Goal: Task Accomplishment & Management: Use online tool/utility

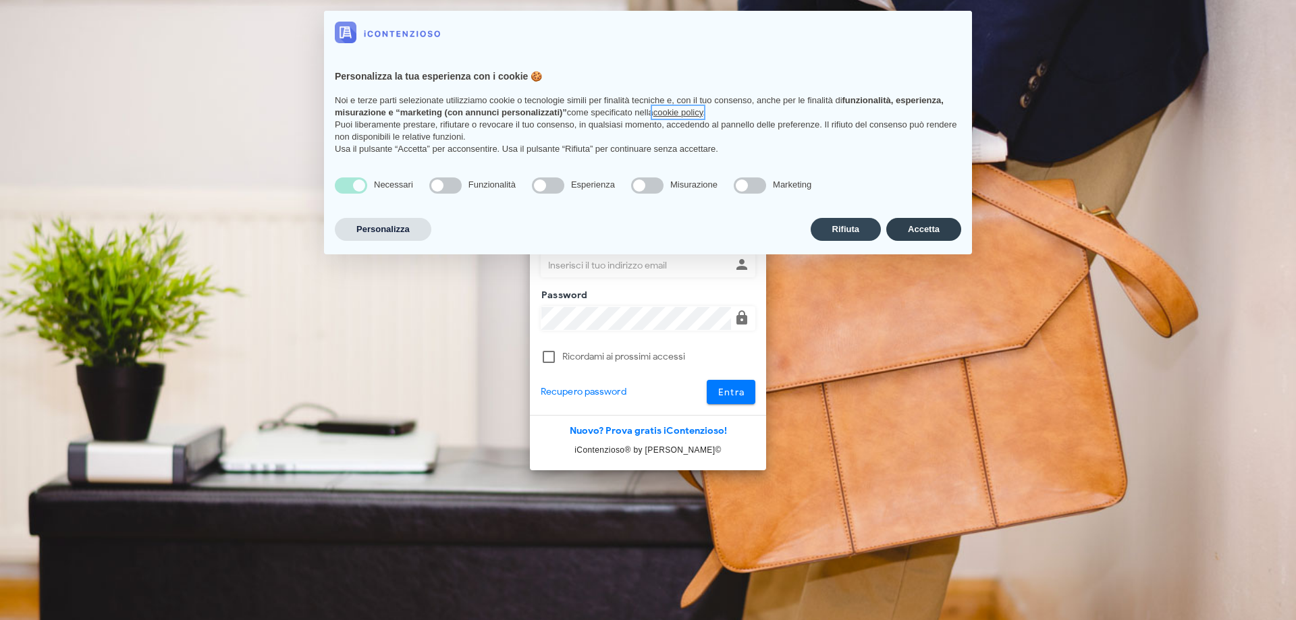
type input "[EMAIL_ADDRESS][DOMAIN_NAME]"
click at [910, 234] on button "Accetta" at bounding box center [923, 229] width 75 height 23
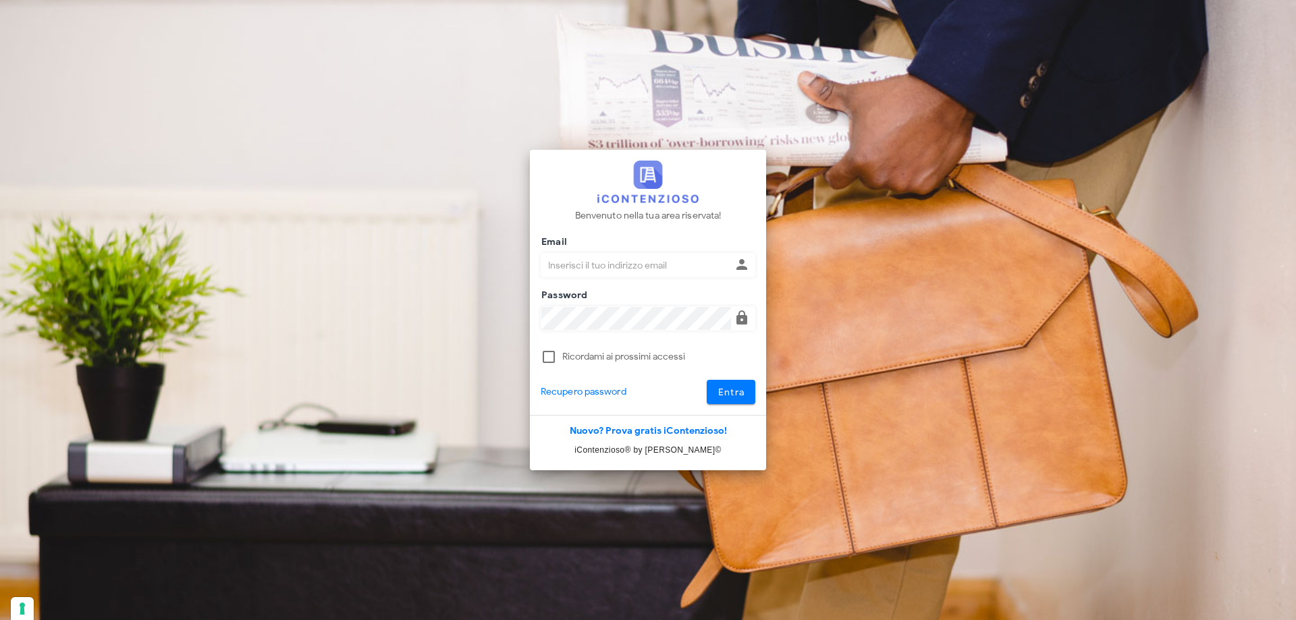
type input "[EMAIL_ADDRESS][DOMAIN_NAME]"
click at [723, 376] on div at bounding box center [648, 375] width 215 height 9
click at [740, 395] on span "Entra" at bounding box center [731, 392] width 28 height 11
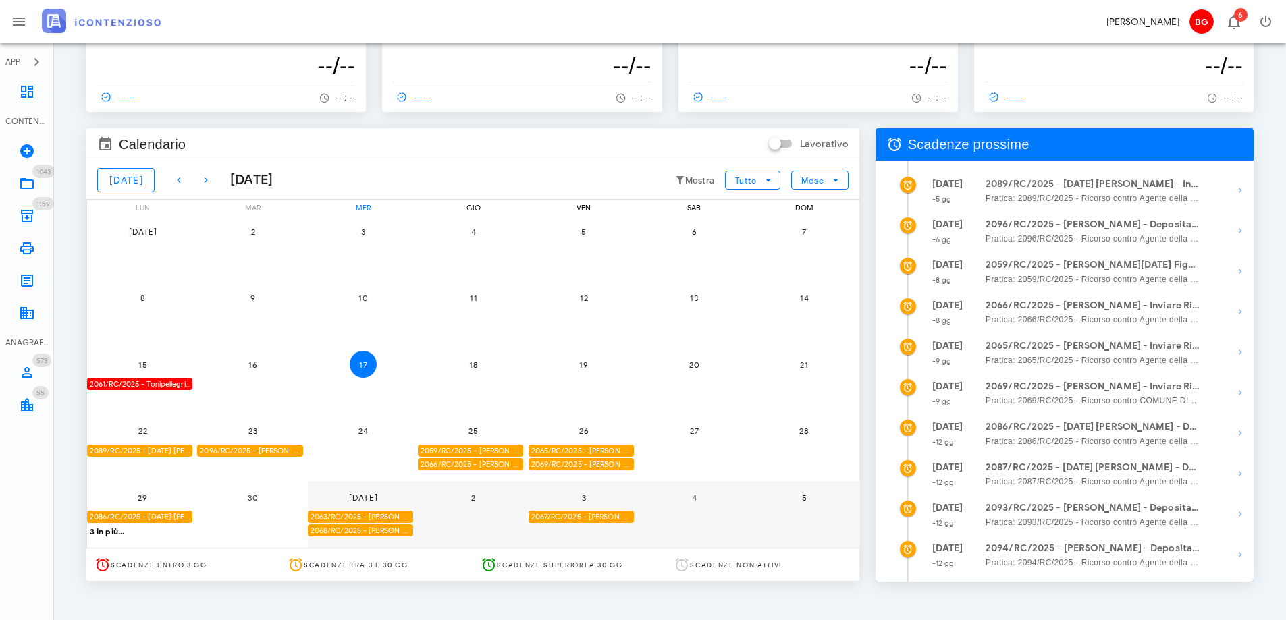
scroll to position [75, 0]
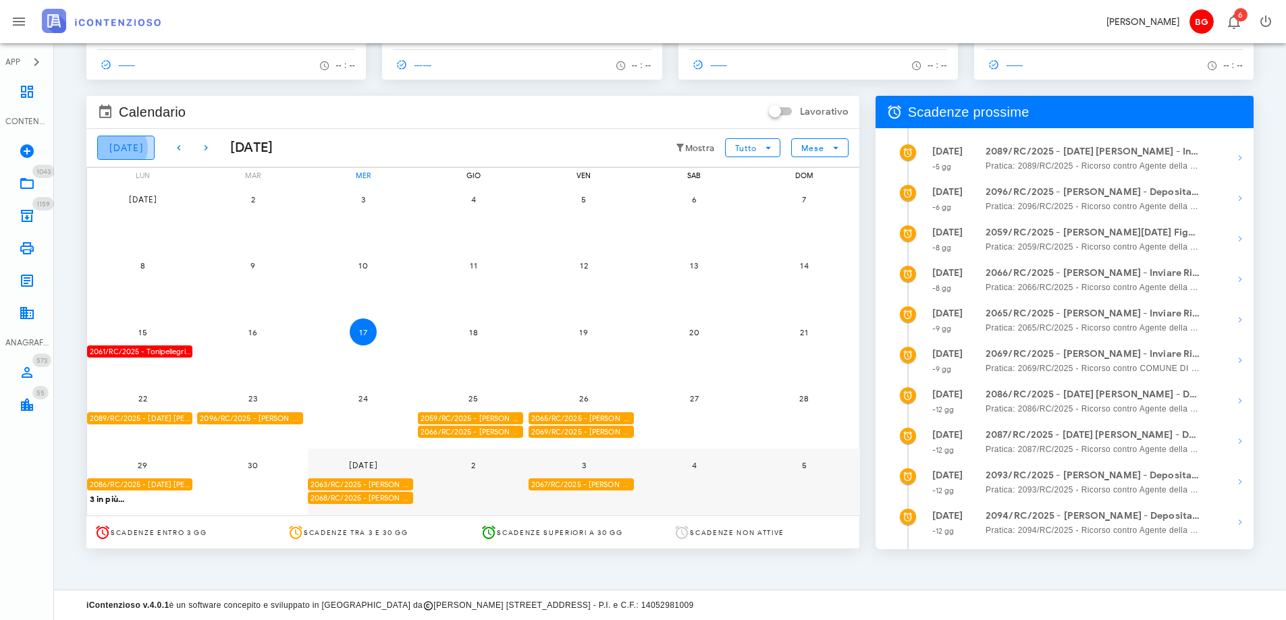
click at [105, 153] on button "Oggi" at bounding box center [125, 148] width 57 height 24
click at [838, 153] on icon "button" at bounding box center [835, 148] width 12 height 12
click at [819, 198] on div "Settimana" at bounding box center [816, 203] width 41 height 11
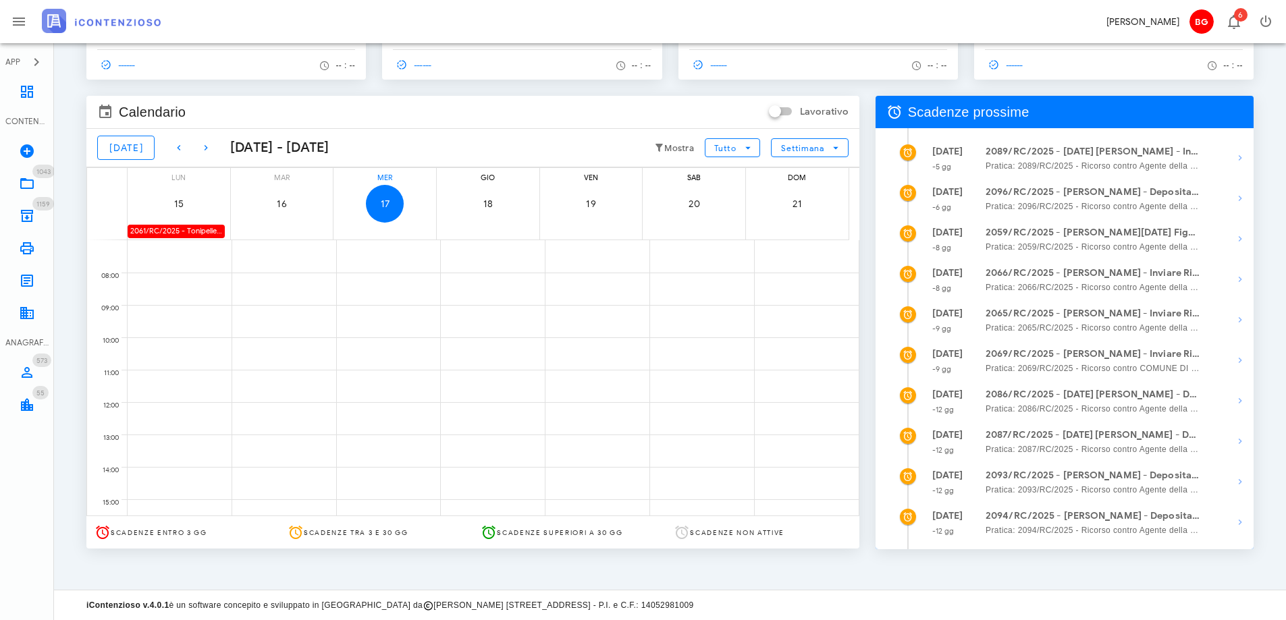
click at [198, 233] on div "2061/RC/2025 - Tonipellegrino Snc - Inviare Ricorso" at bounding box center [176, 231] width 97 height 13
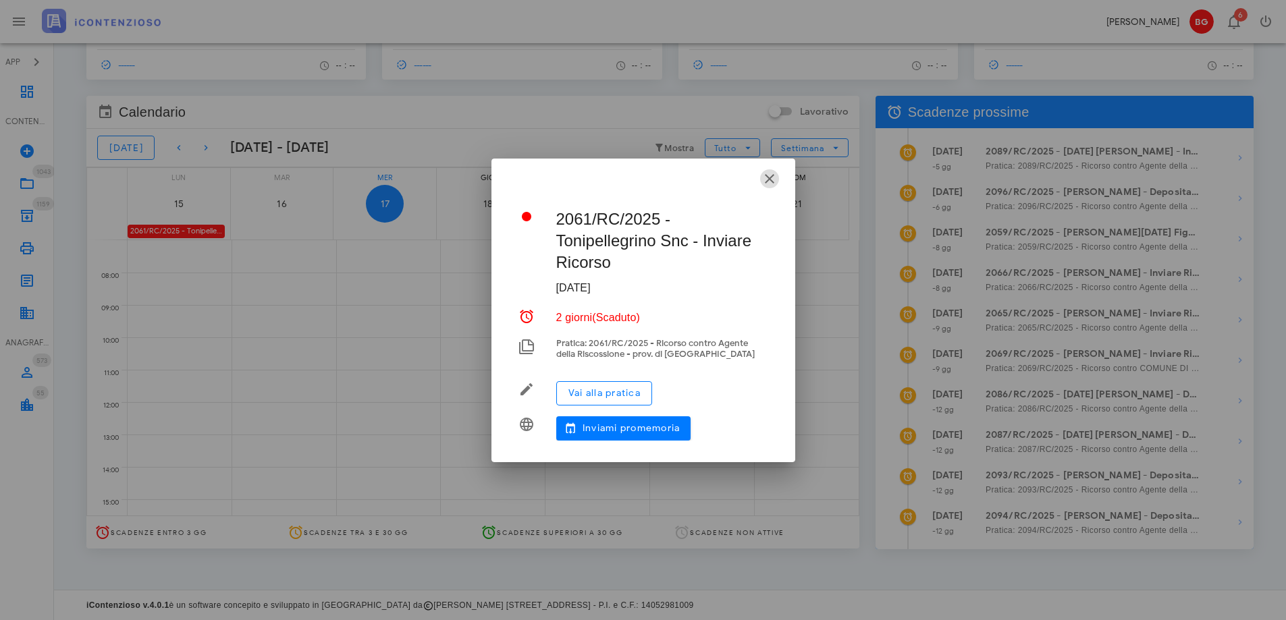
click at [769, 180] on icon "button" at bounding box center [769, 179] width 16 height 16
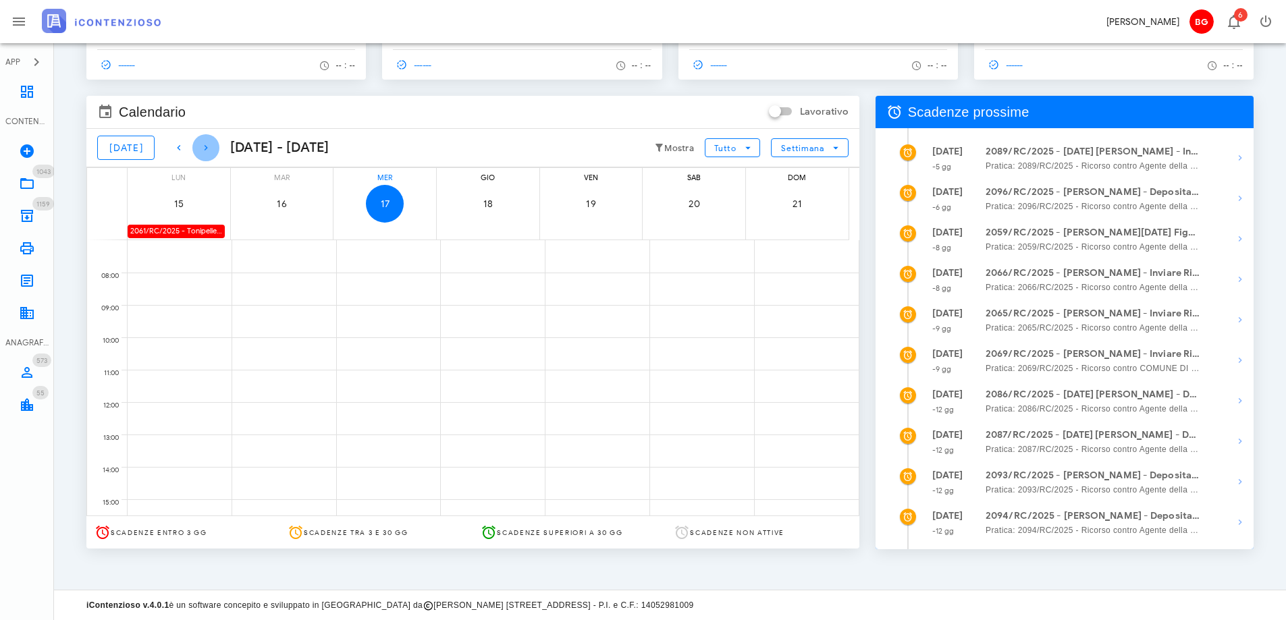
click at [207, 151] on span "button" at bounding box center [205, 148] width 27 height 16
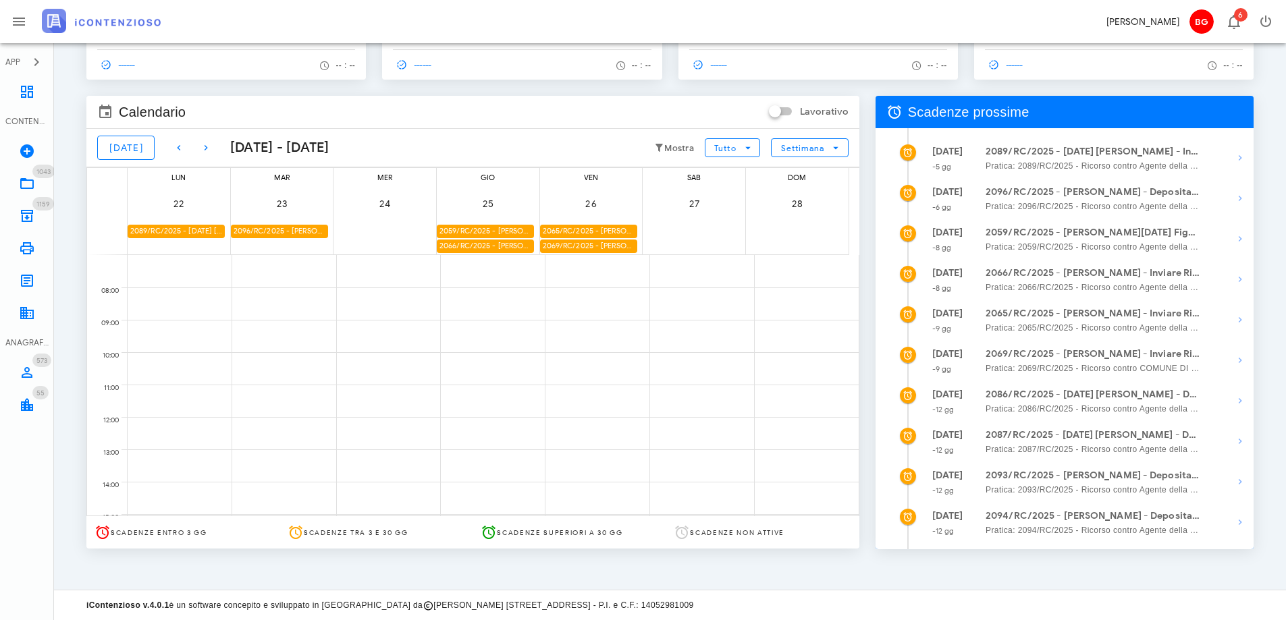
click at [176, 235] on div "2089/RC/2025 - [DATE] [PERSON_NAME] - Inviare Ricorso" at bounding box center [176, 231] width 97 height 13
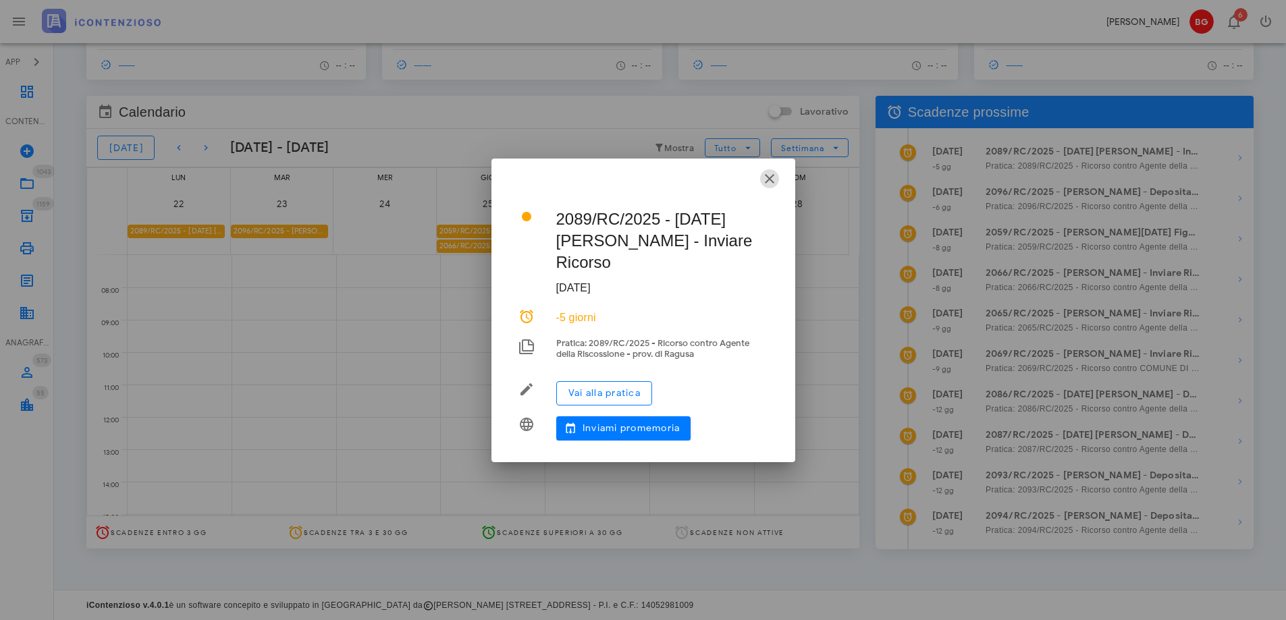
click at [770, 187] on icon "button" at bounding box center [769, 179] width 16 height 16
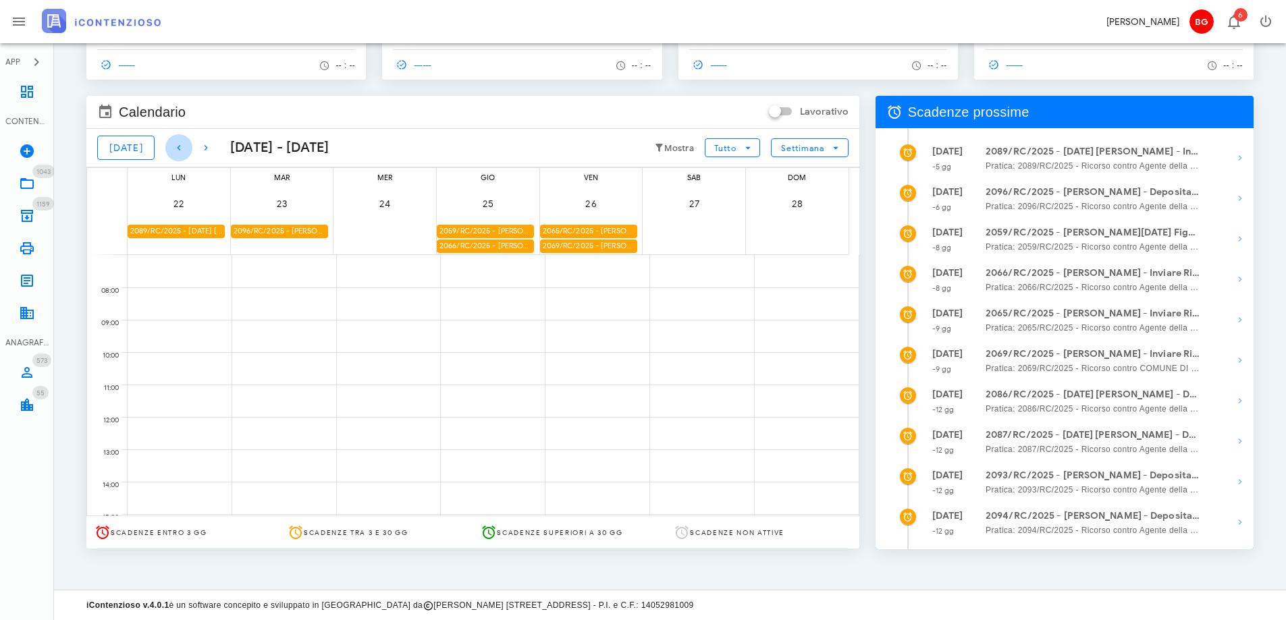
click at [167, 157] on button "button" at bounding box center [178, 147] width 27 height 27
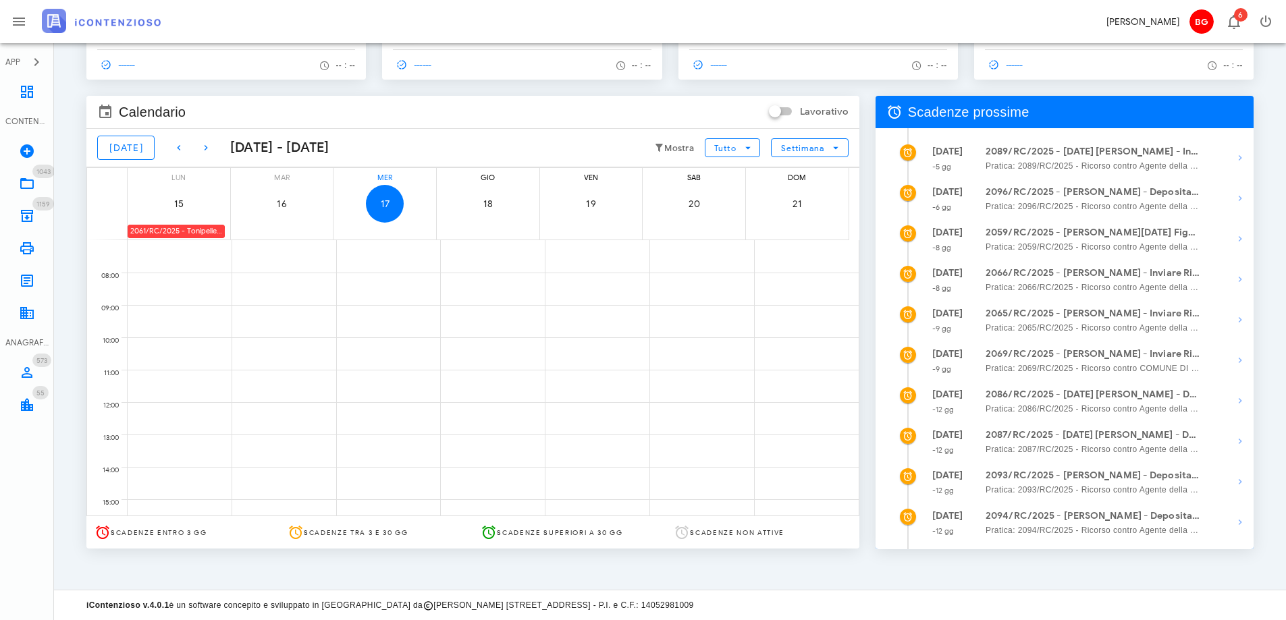
click at [168, 234] on div "2061/RC/2025 - Tonipellegrino Snc - Inviare Ricorso" at bounding box center [176, 231] width 97 height 13
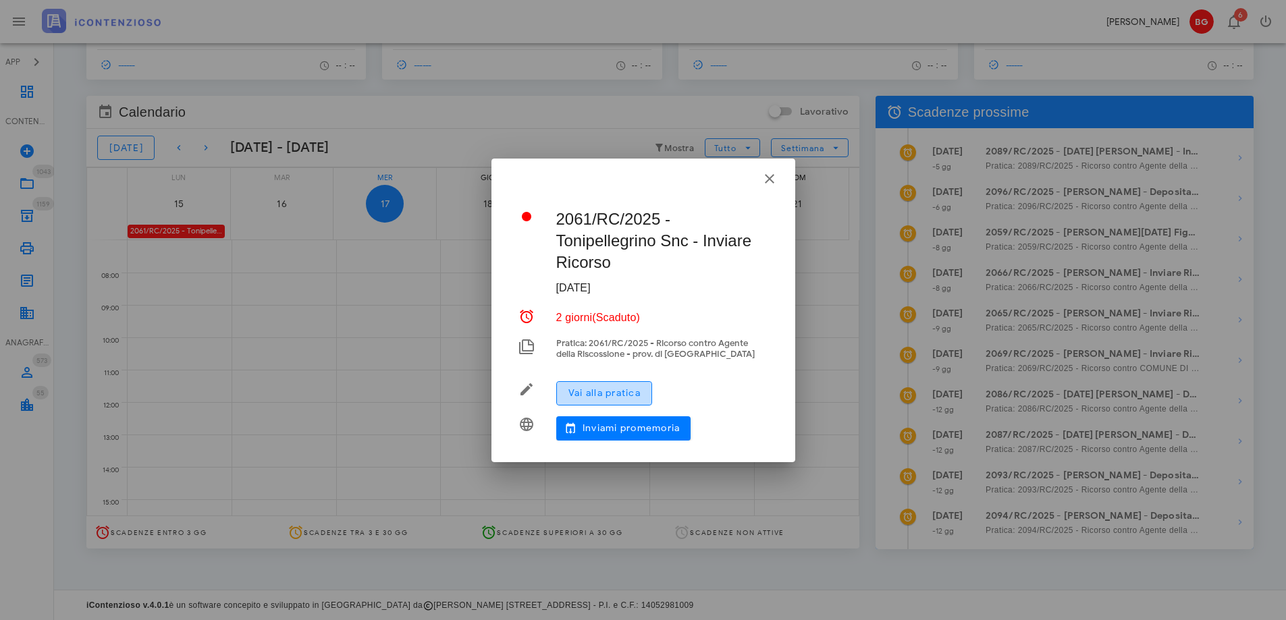
click at [601, 404] on button "Vai alla pratica" at bounding box center [604, 393] width 96 height 24
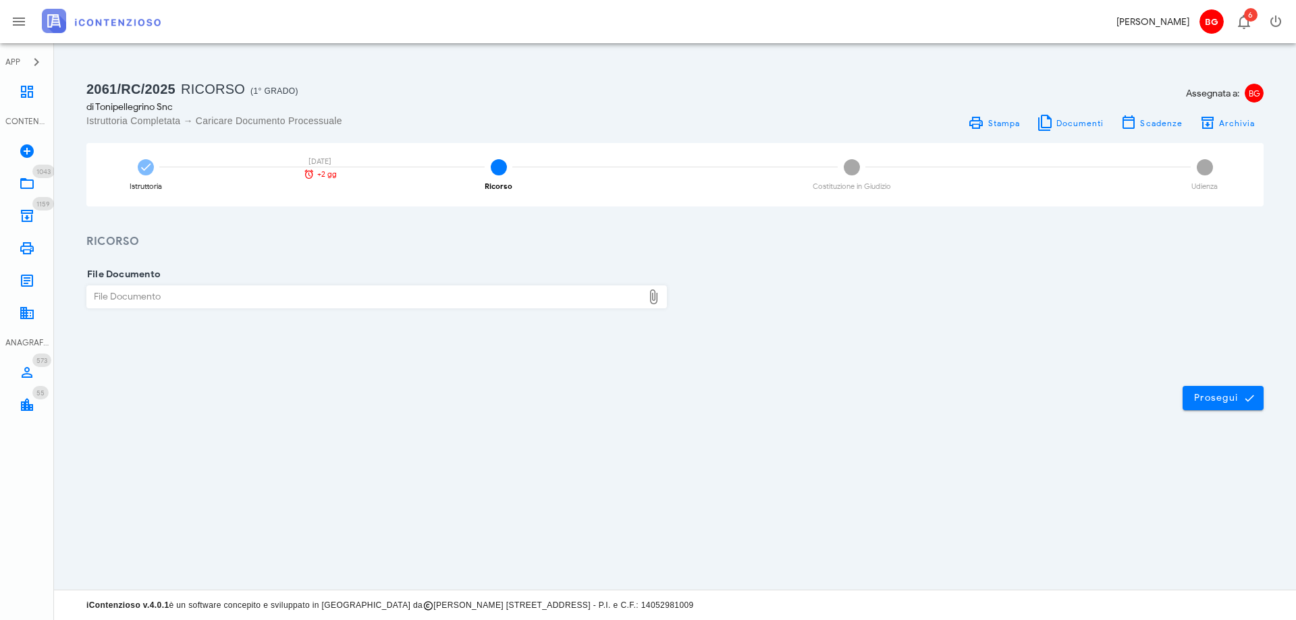
click at [360, 289] on div "File Documento" at bounding box center [364, 297] width 555 height 22
type input "C:\fakepath\RAV_AR297137278_DA_1_A_12.pdf"
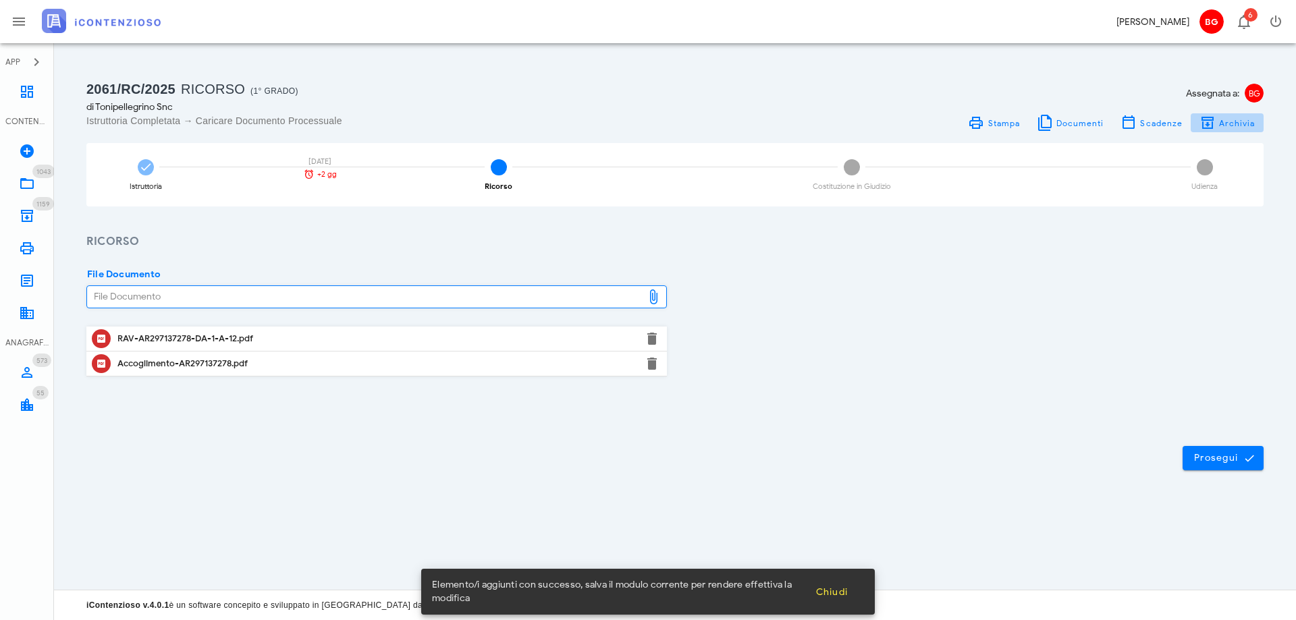
click at [1228, 123] on span "Archivia" at bounding box center [1236, 123] width 37 height 10
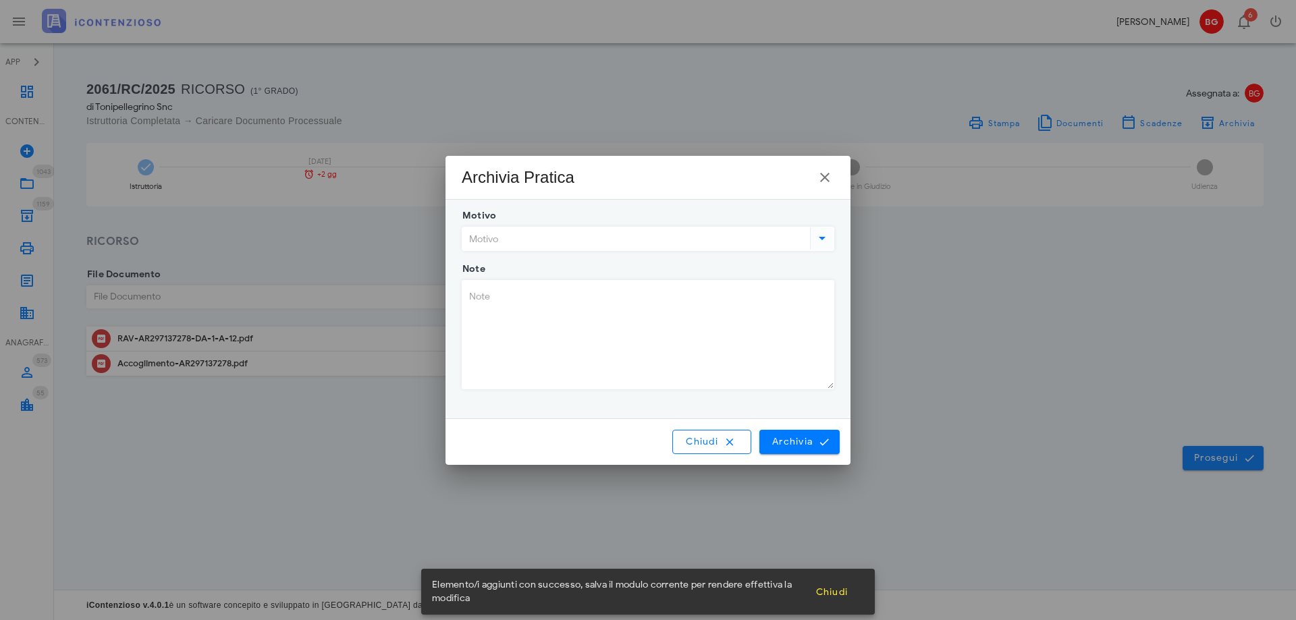
click at [574, 243] on input "Motivo" at bounding box center [634, 238] width 345 height 23
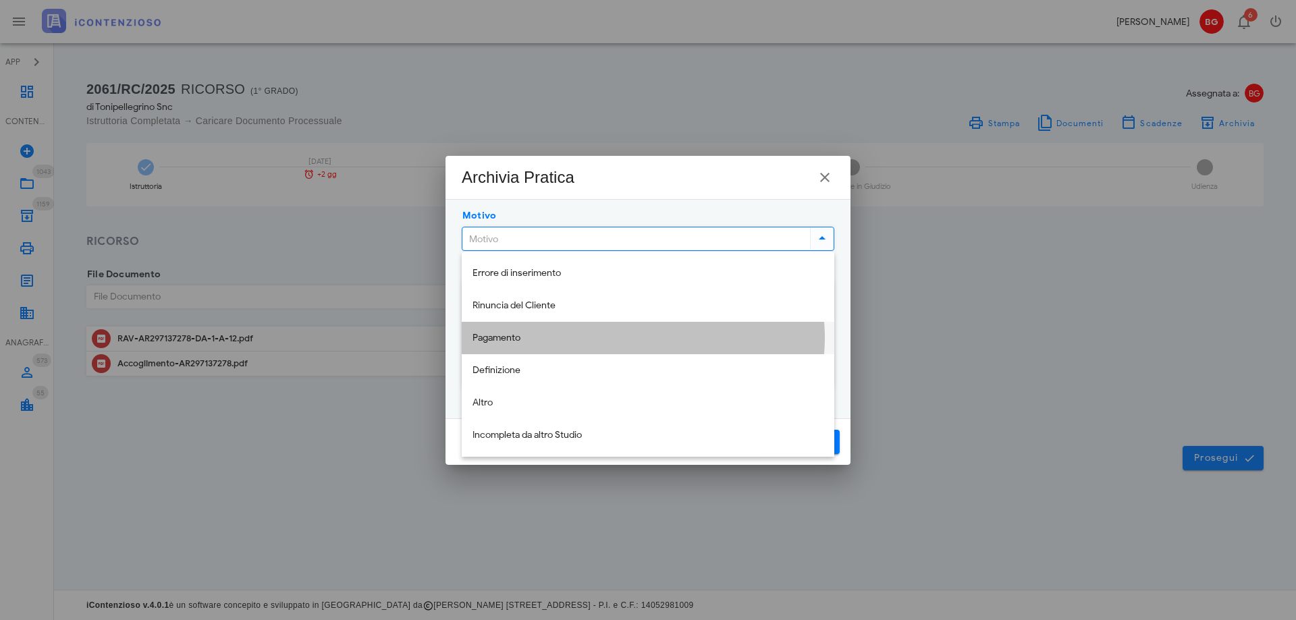
click at [554, 346] on div "Pagamento" at bounding box center [647, 339] width 351 height 28
type input "Pagamento"
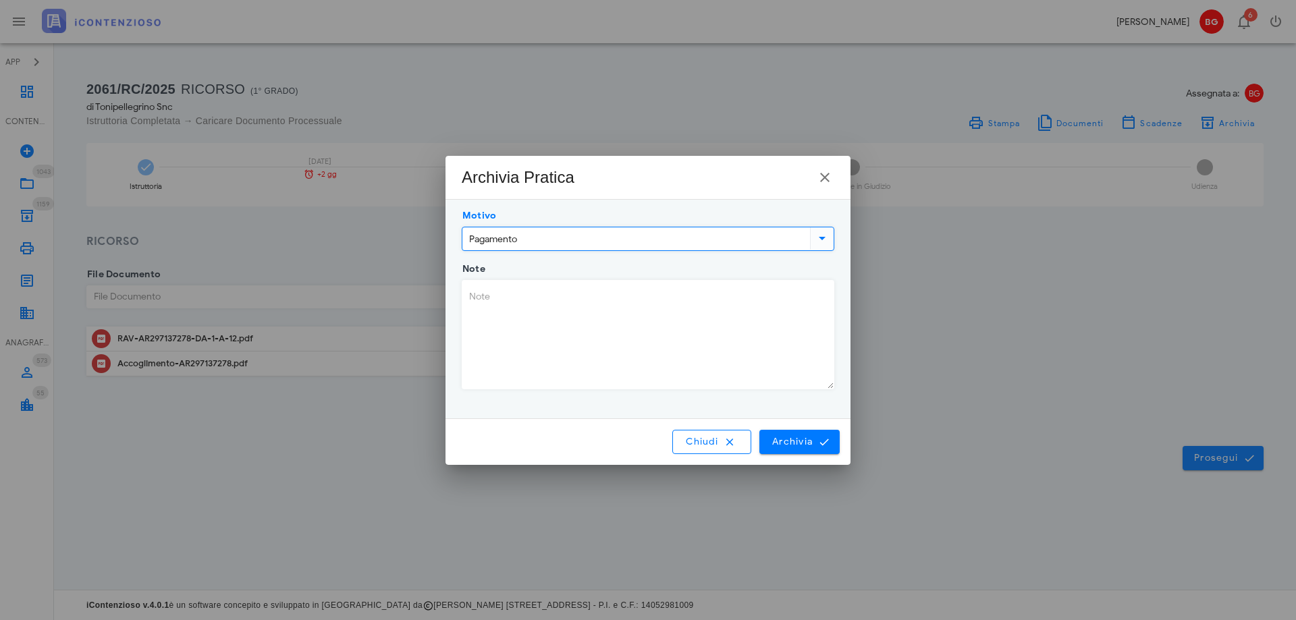
click at [543, 319] on textarea "Note" at bounding box center [647, 335] width 371 height 108
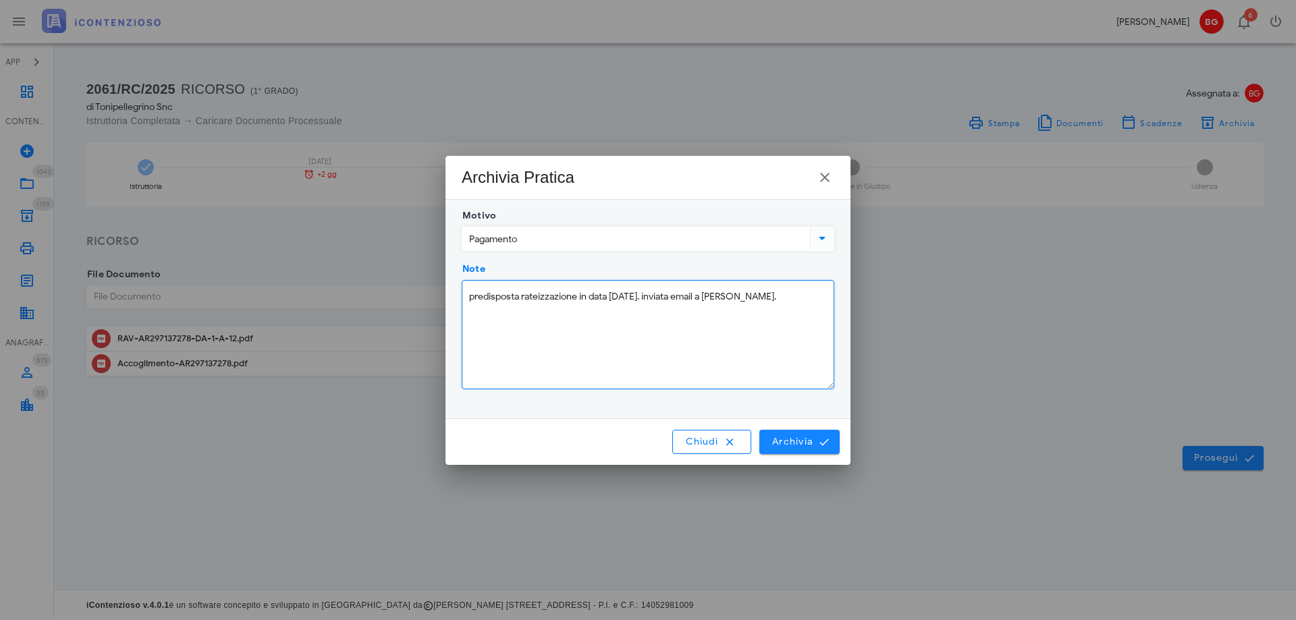
type textarea "predisposta rateizzazione in data 17-09-2025. inviata email a Mara."
click at [791, 443] on span "Archivia" at bounding box center [799, 442] width 56 height 12
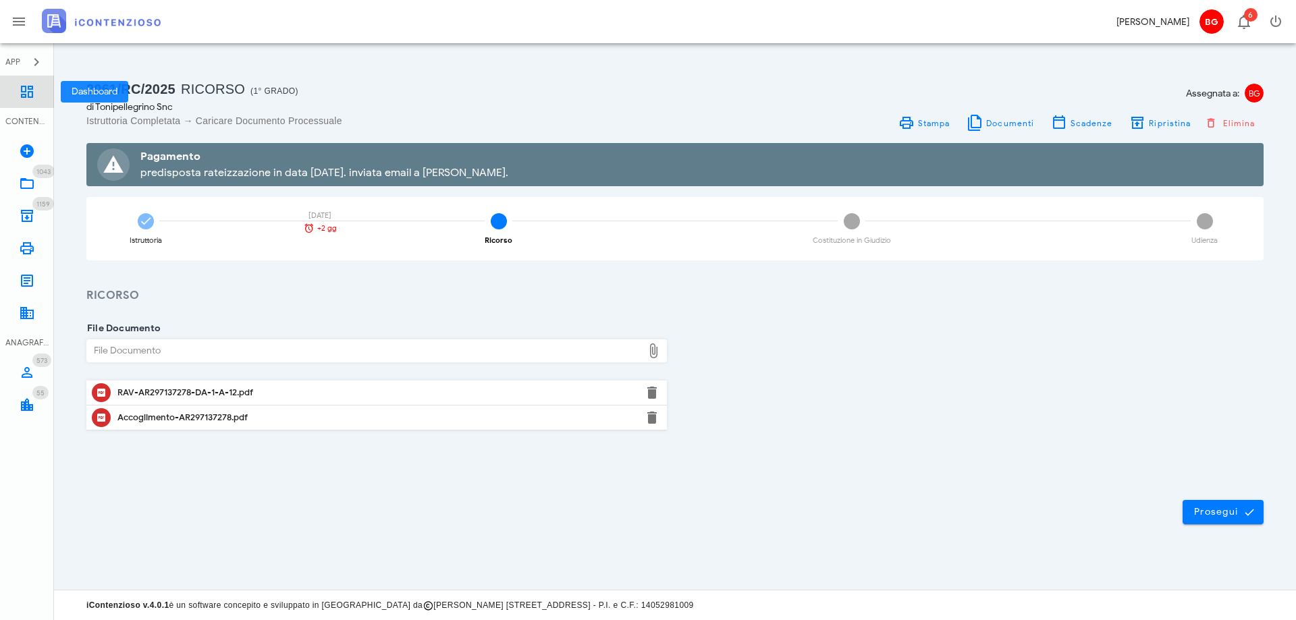
click at [11, 96] on link "Dashboard" at bounding box center [27, 92] width 54 height 32
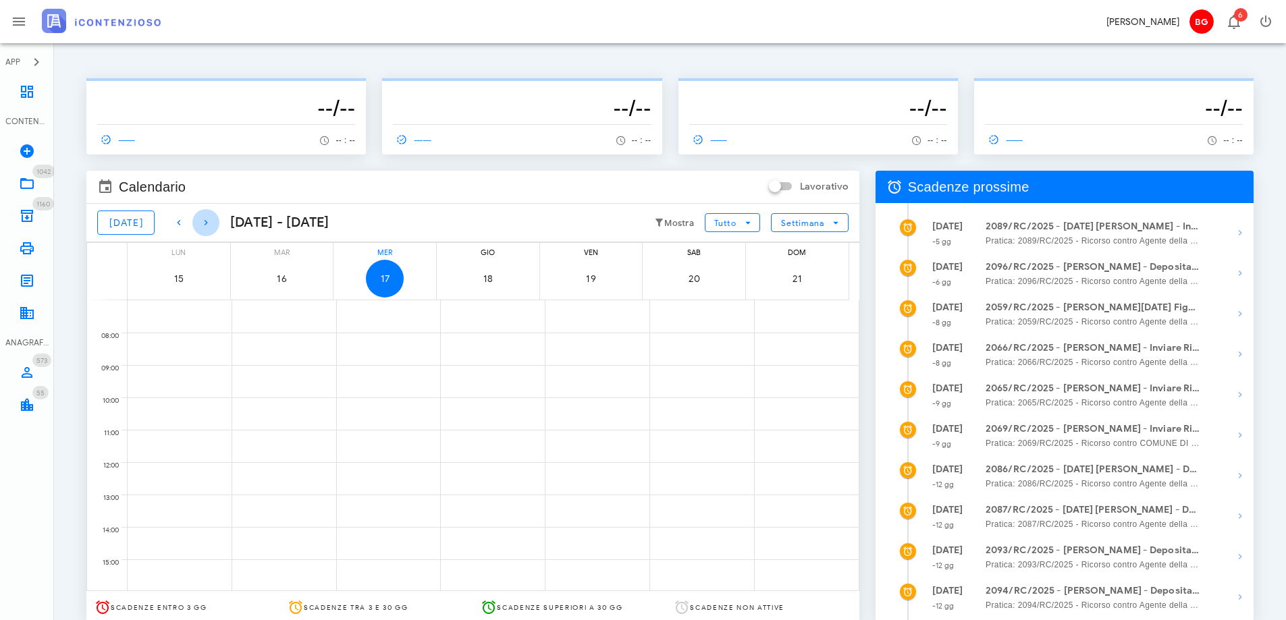
click at [202, 219] on icon "button" at bounding box center [206, 223] width 16 height 16
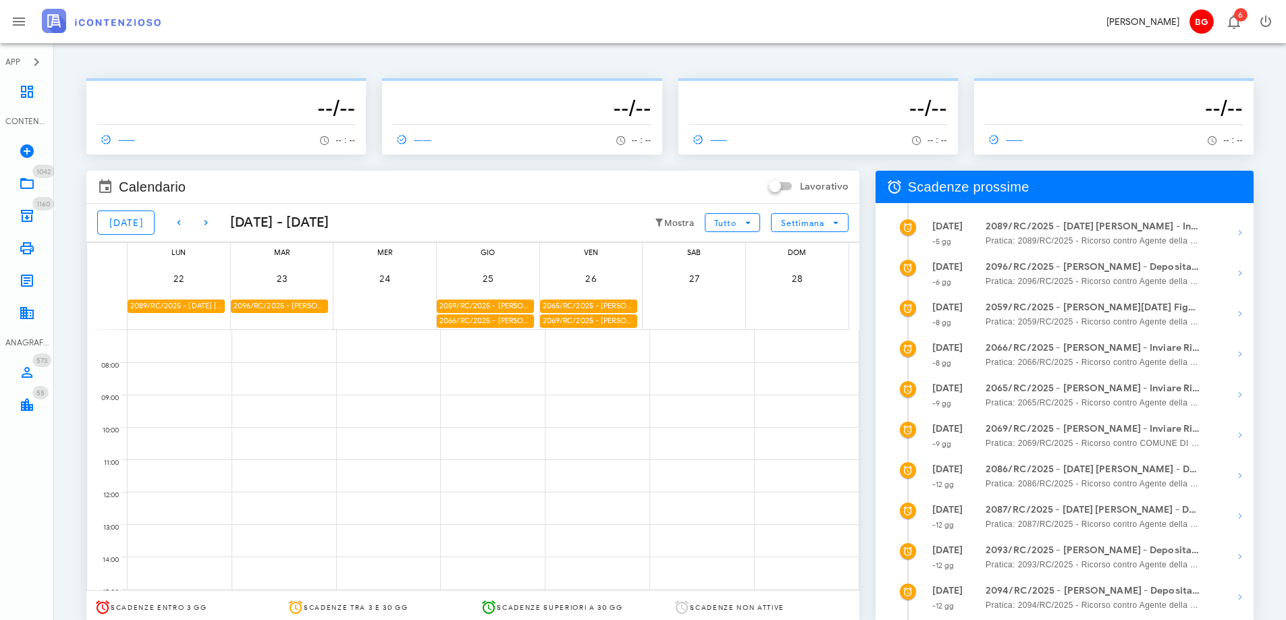
click at [315, 306] on div "2096/RC/2025 - Maria Monaco - Deposita la Costituzione in Giudizio" at bounding box center [279, 306] width 97 height 13
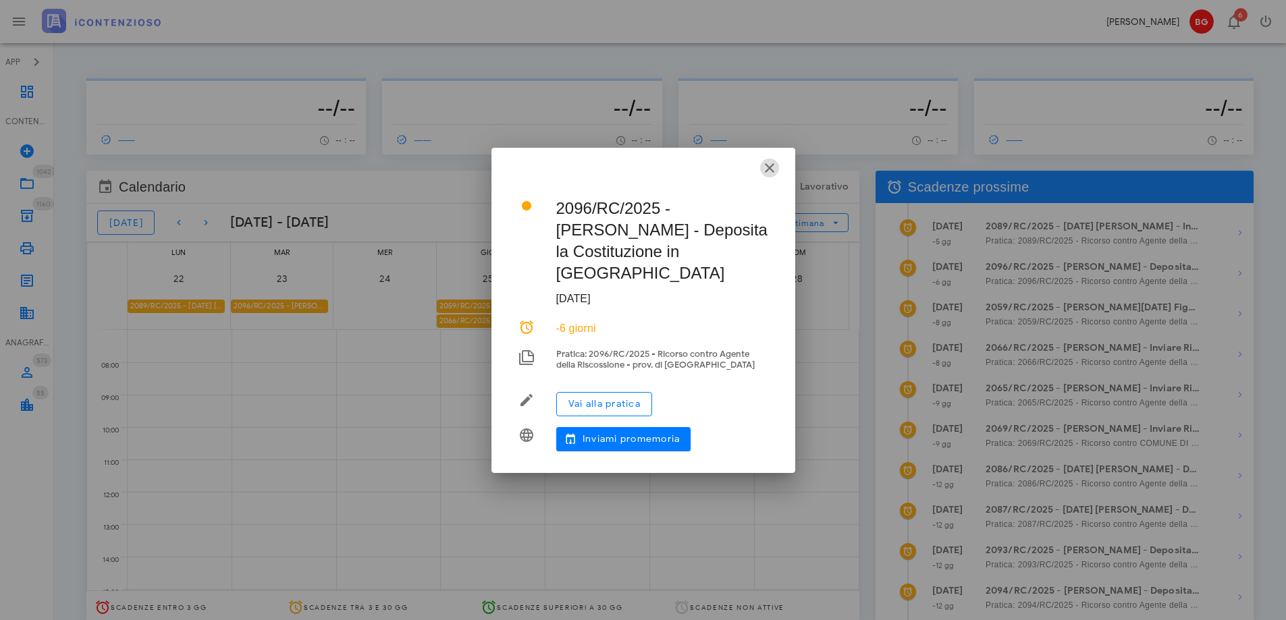
click at [772, 170] on icon "button" at bounding box center [769, 168] width 16 height 16
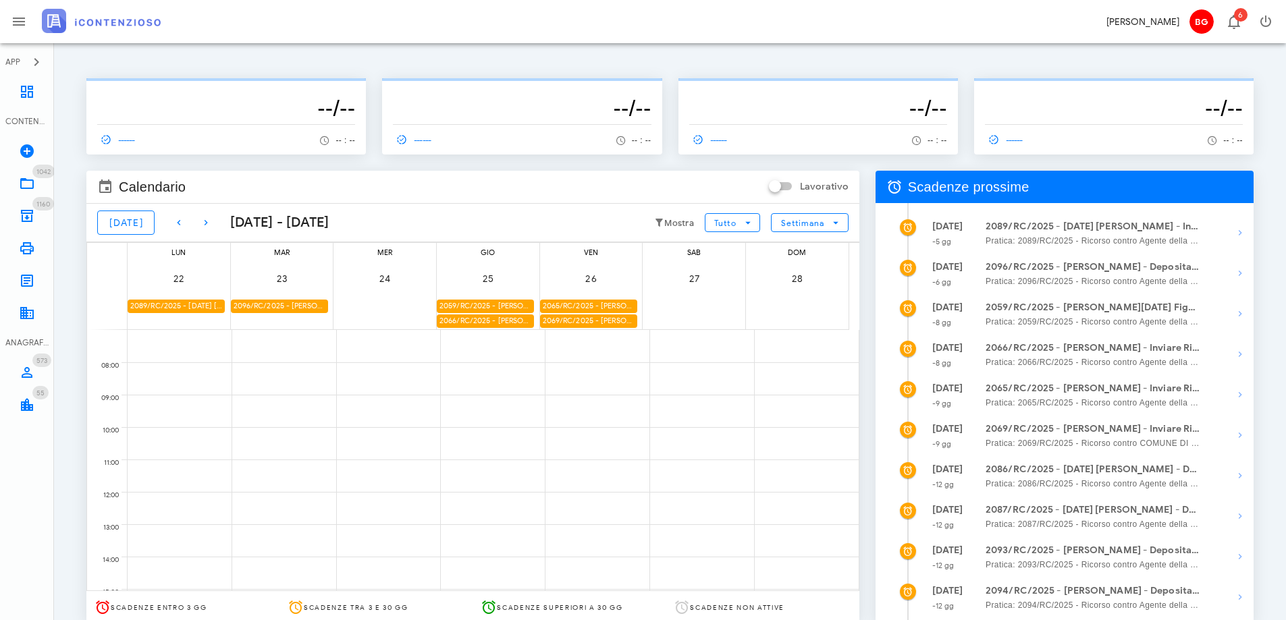
click at [204, 309] on div "2089/RC/2025 - [DATE] [PERSON_NAME] - Inviare Ricorso" at bounding box center [176, 306] width 97 height 13
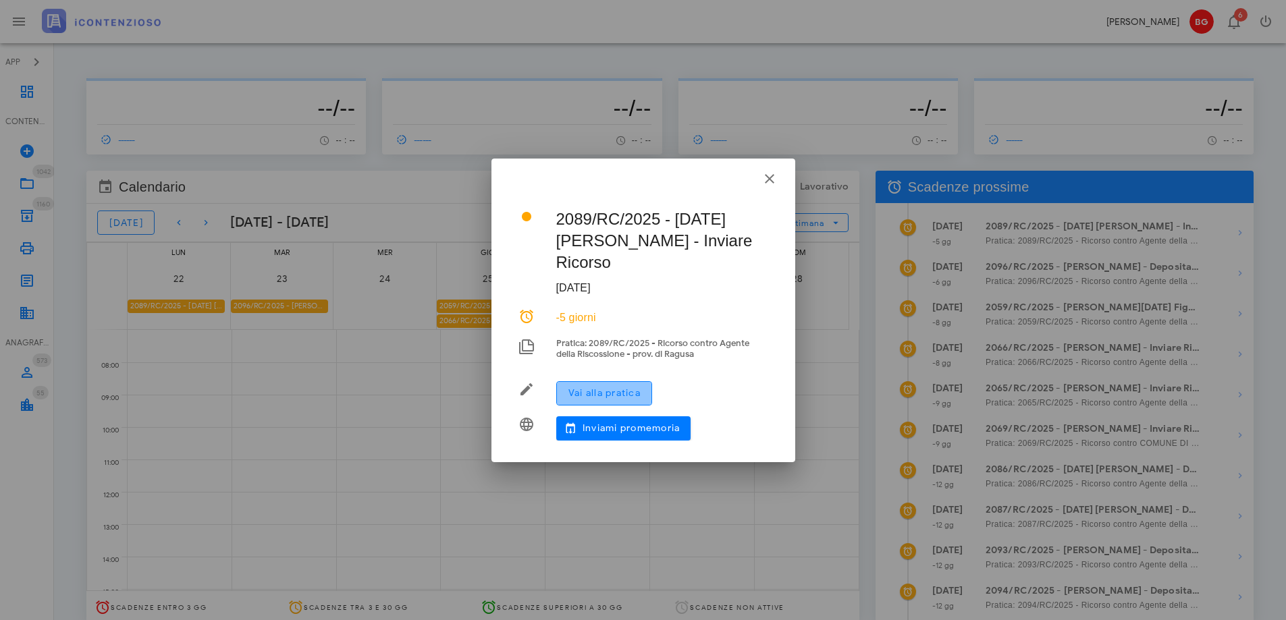
click at [592, 388] on button "Vai alla pratica" at bounding box center [604, 393] width 96 height 24
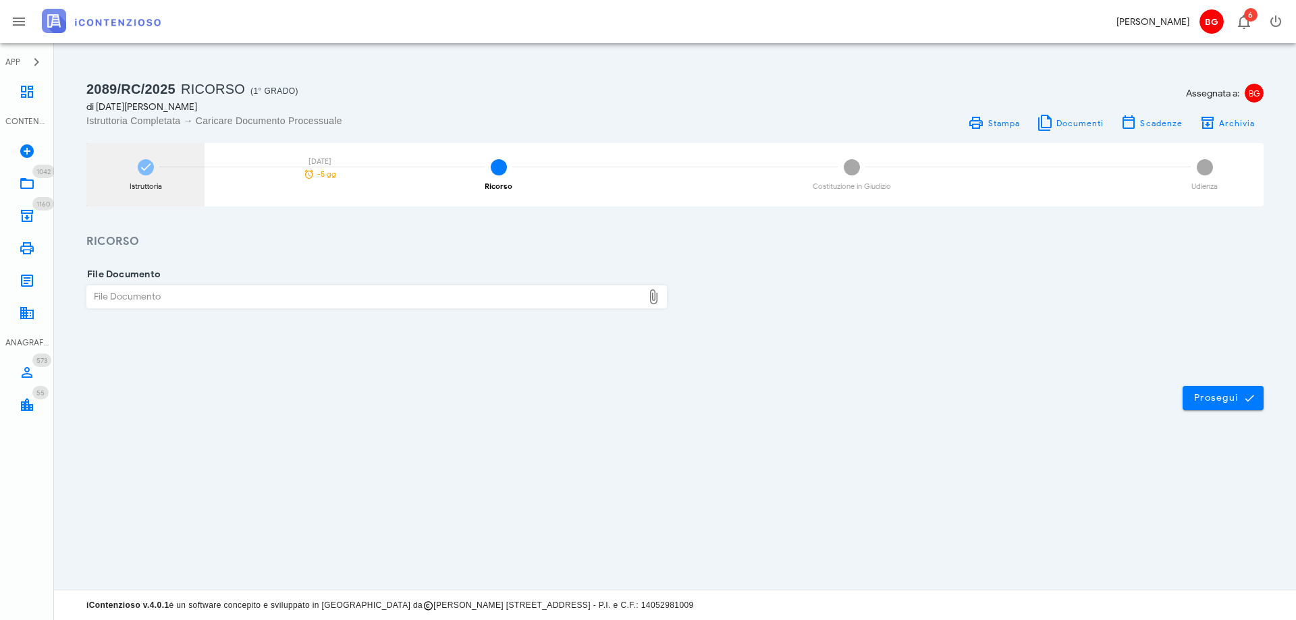
click at [153, 177] on div "Istruttoria [DATE] -5 gg" at bounding box center [145, 174] width 118 height 63
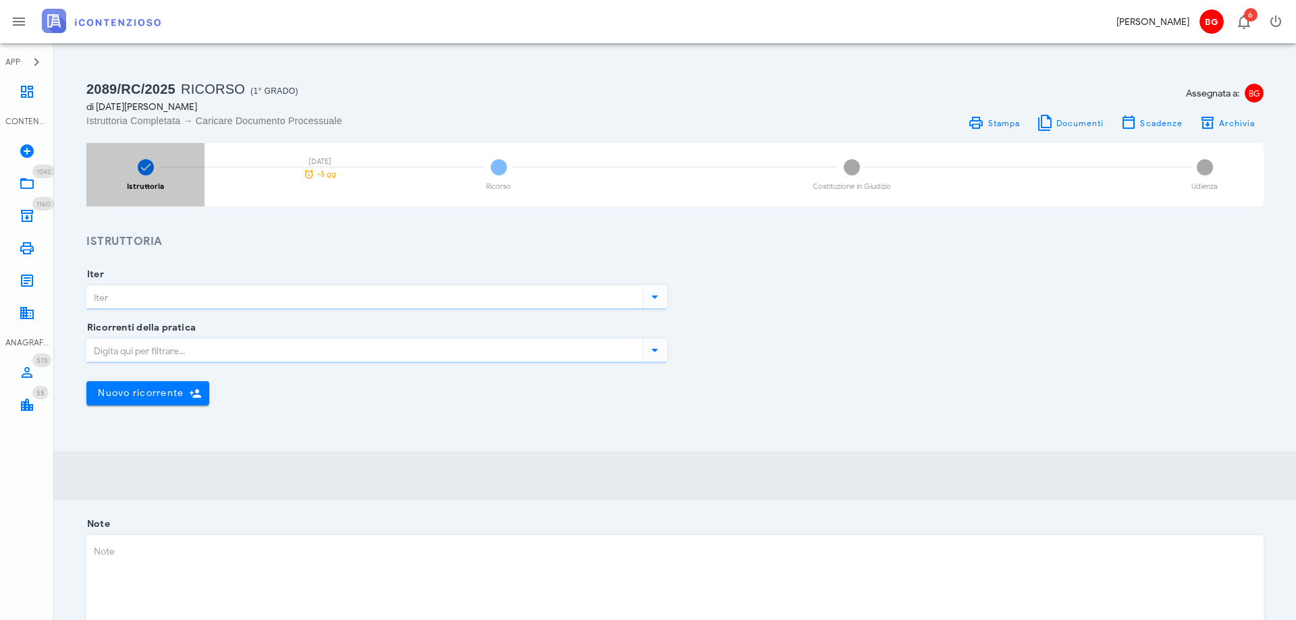
type input "Ricorso"
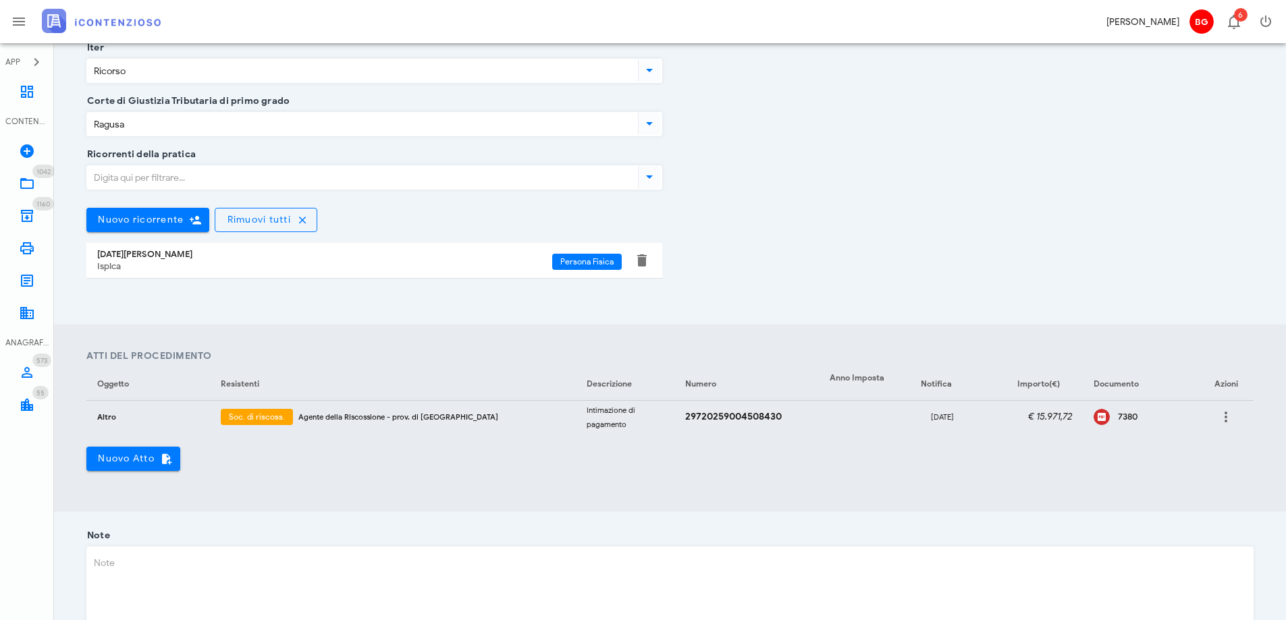
scroll to position [270, 0]
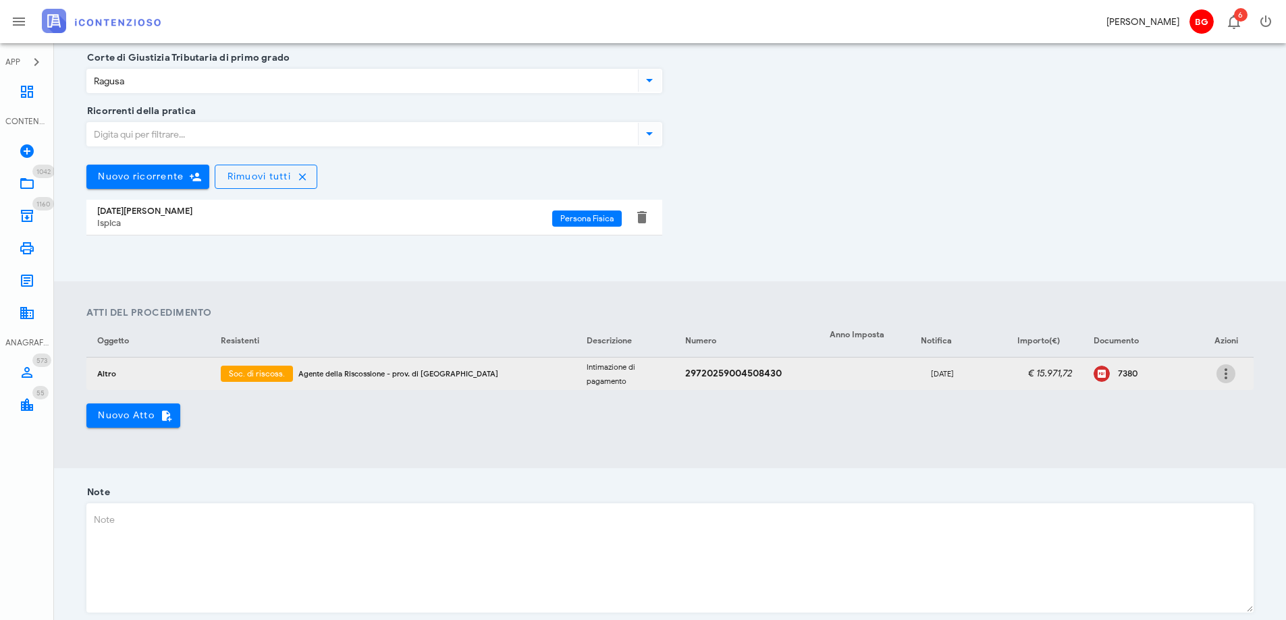
click at [1228, 371] on icon "button" at bounding box center [1226, 374] width 16 height 16
click at [1165, 187] on div "Ricorrenti della pratica Nuovo ricorrente Rimuovi tutti Natale Iacono Ispica Pe…" at bounding box center [669, 184] width 1183 height 146
click at [28, 94] on icon at bounding box center [27, 92] width 16 height 16
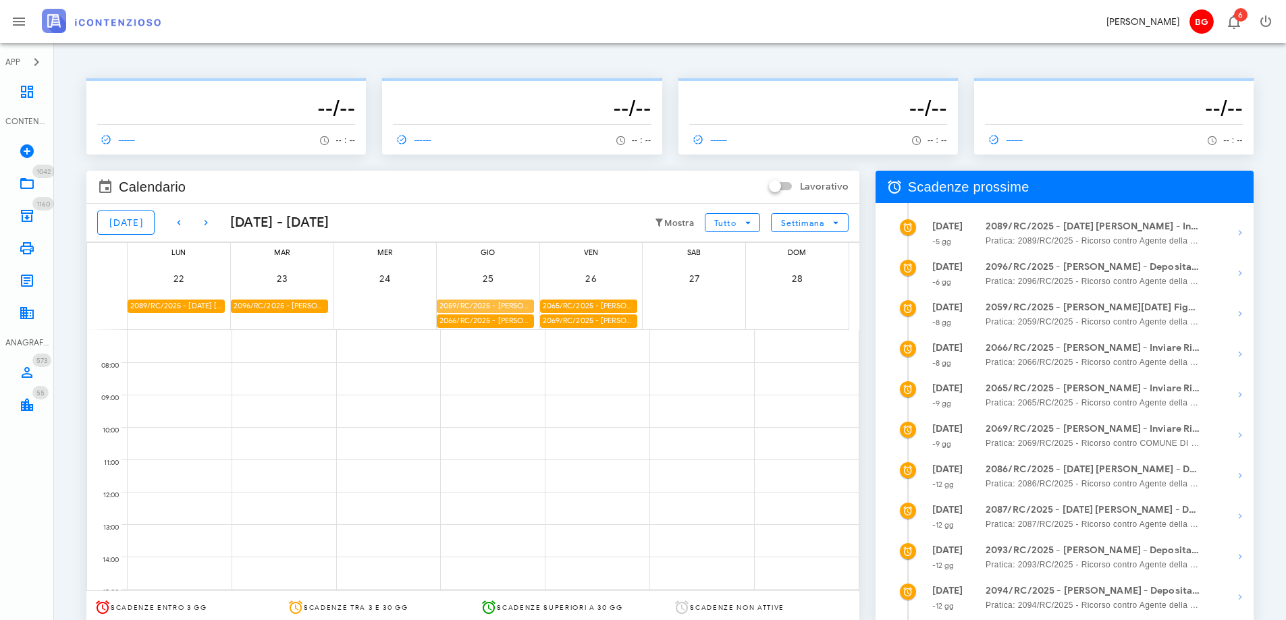
click at [506, 306] on div "2059/RC/2025 - [PERSON_NAME][DATE] Figura - Inviare Ricorso" at bounding box center [485, 306] width 97 height 13
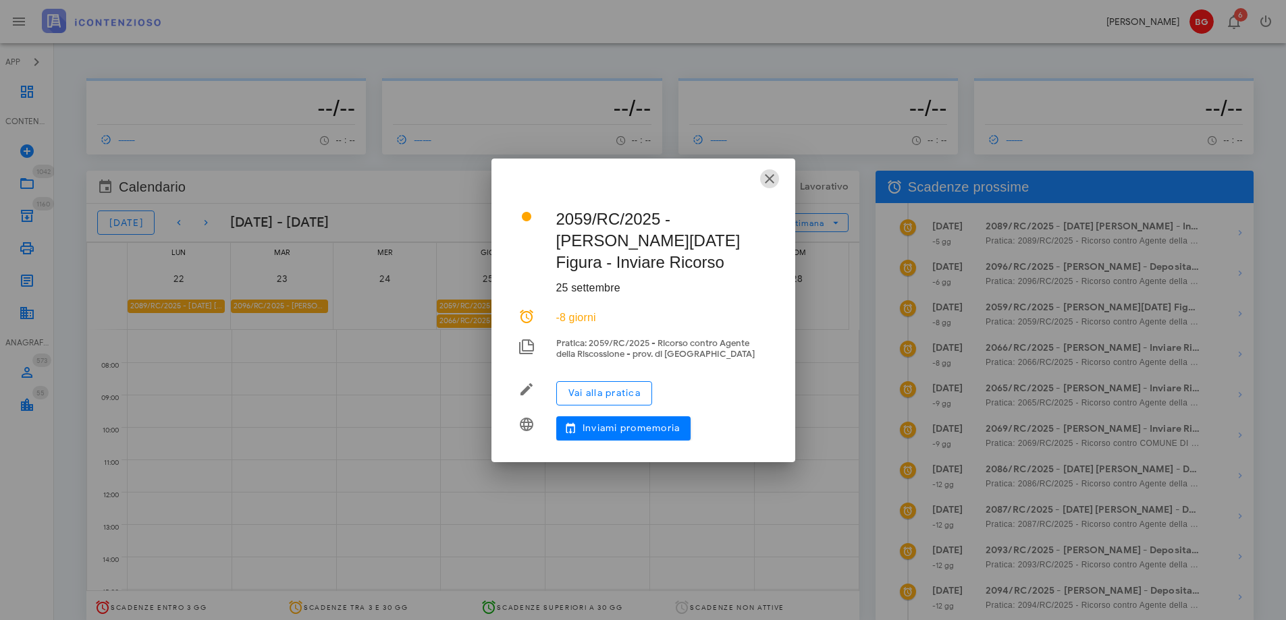
click at [769, 176] on icon "button" at bounding box center [769, 179] width 16 height 16
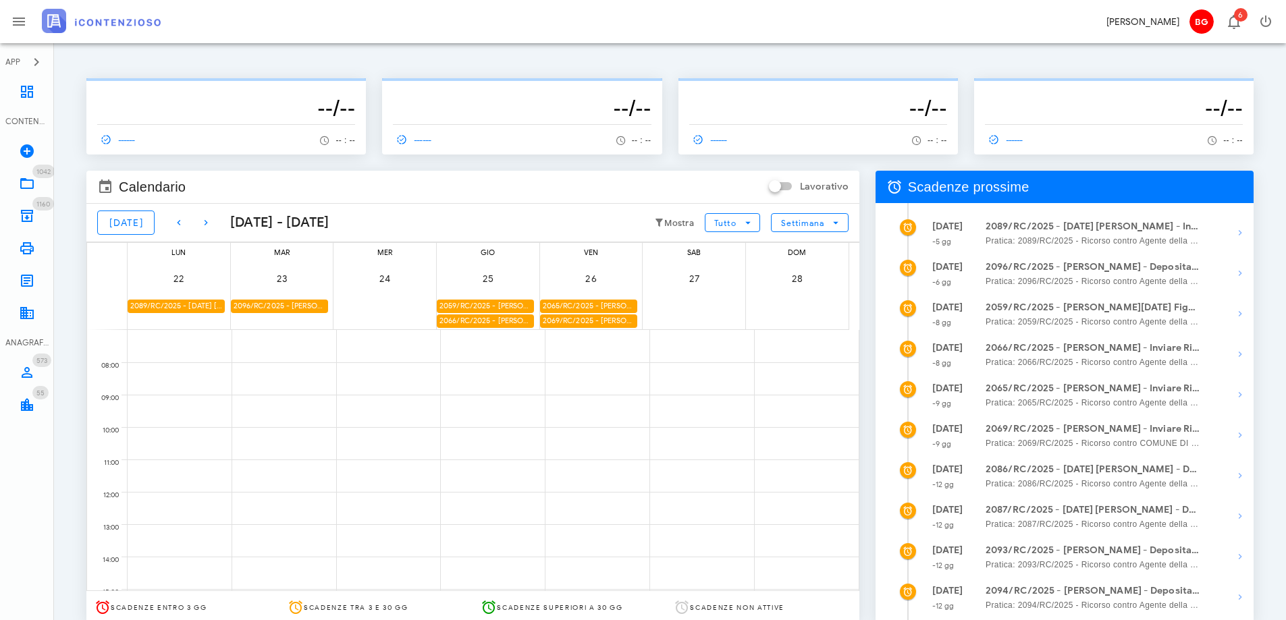
click at [462, 319] on div "2066/RC/2025 - [PERSON_NAME] - Inviare Ricorso" at bounding box center [485, 320] width 97 height 13
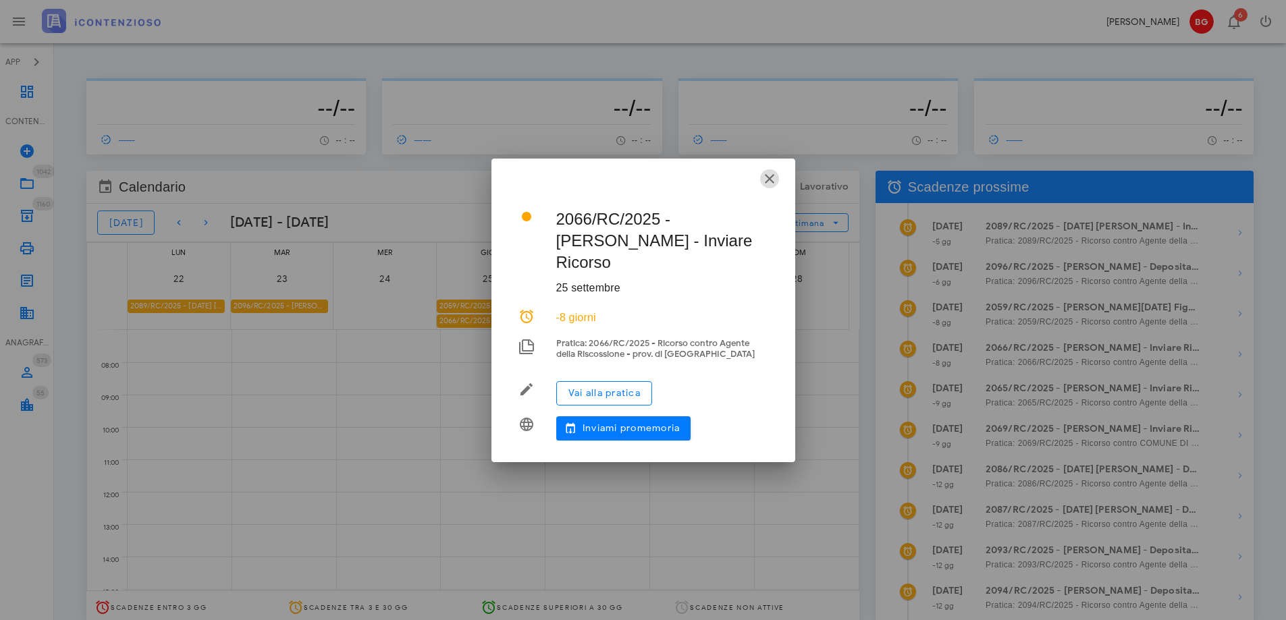
click at [767, 187] on icon "button" at bounding box center [769, 179] width 16 height 16
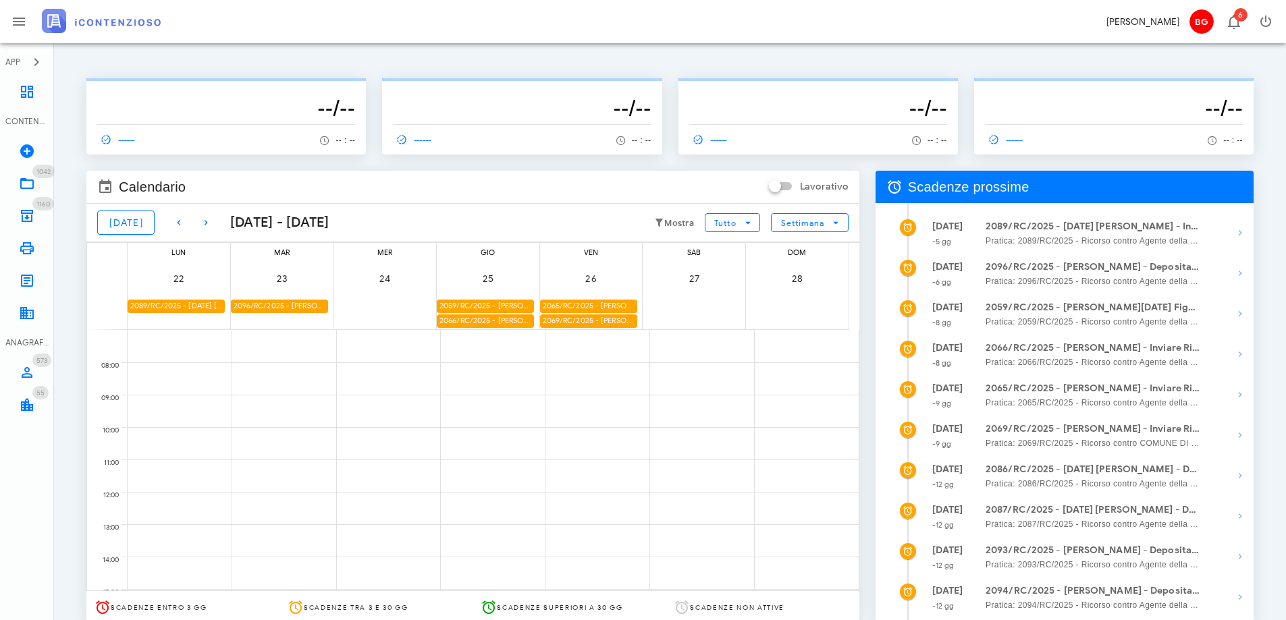
click at [567, 309] on div "2065/RC/2025 - [PERSON_NAME] - Inviare Ricorso" at bounding box center [588, 306] width 97 height 13
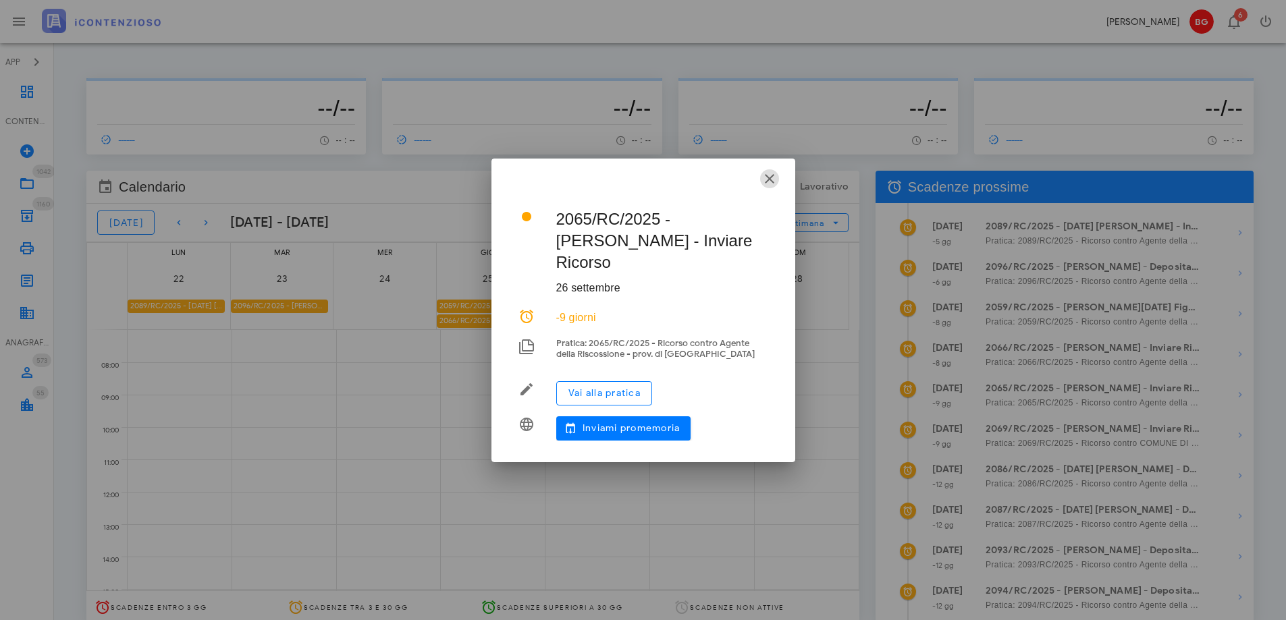
click at [770, 187] on icon "button" at bounding box center [769, 179] width 16 height 16
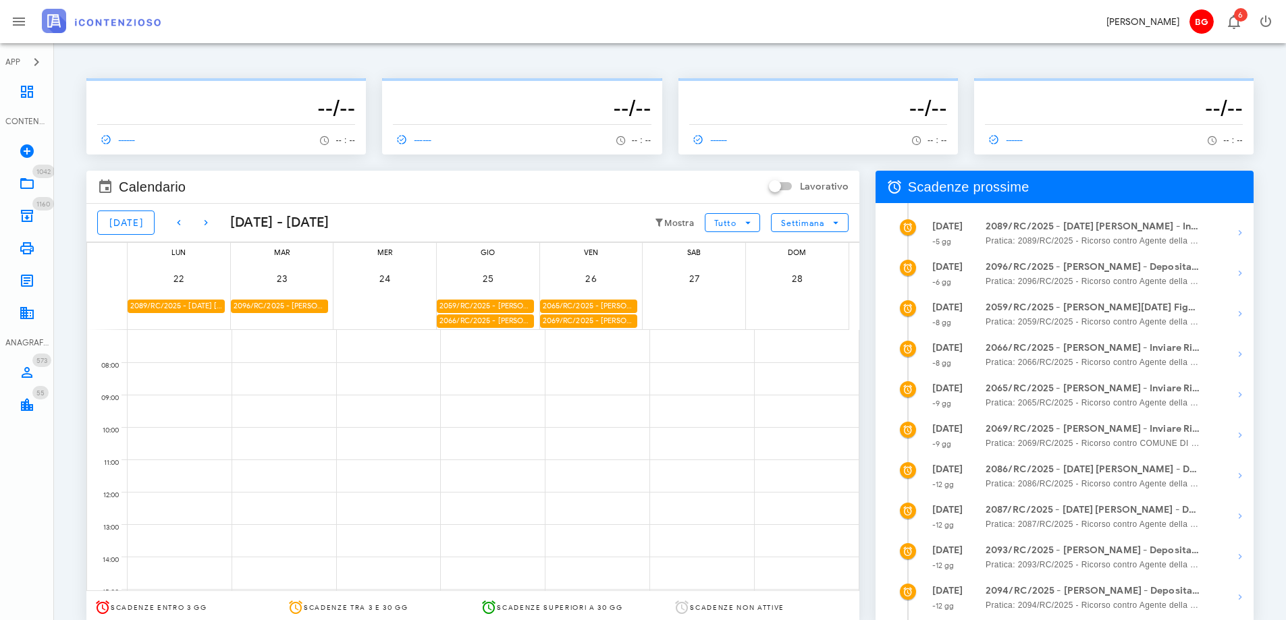
click at [593, 300] on div "2065/RC/2025 - [PERSON_NAME] - Inviare Ricorso" at bounding box center [588, 306] width 97 height 13
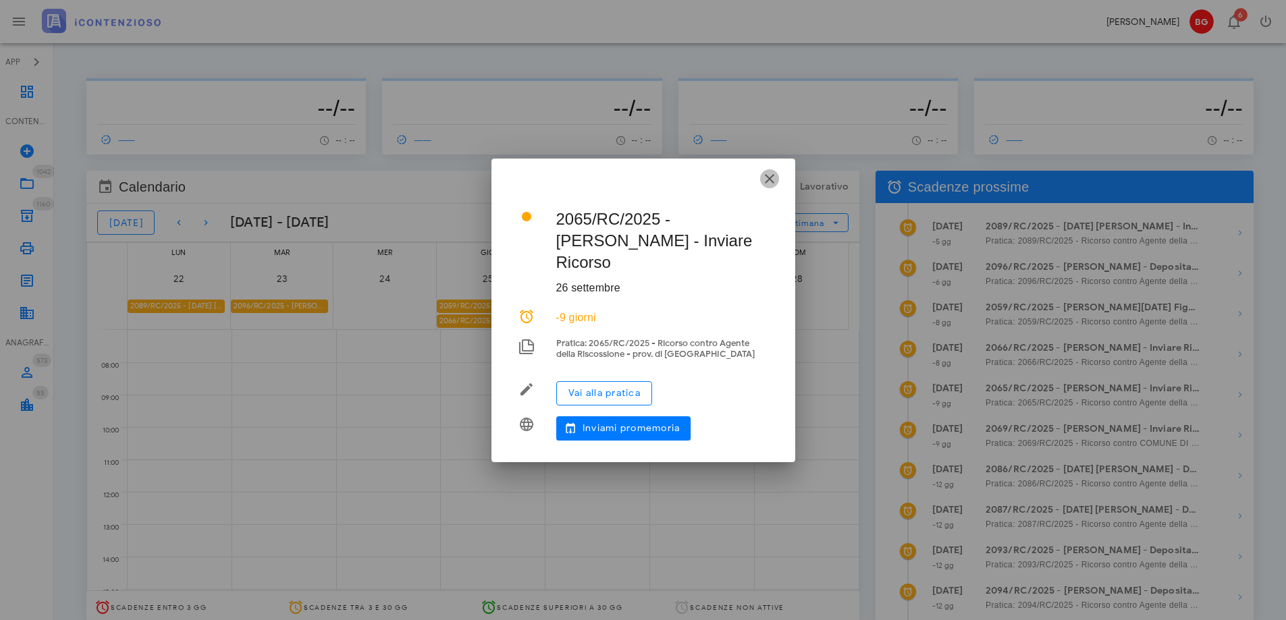
click at [773, 187] on icon "button" at bounding box center [769, 179] width 16 height 16
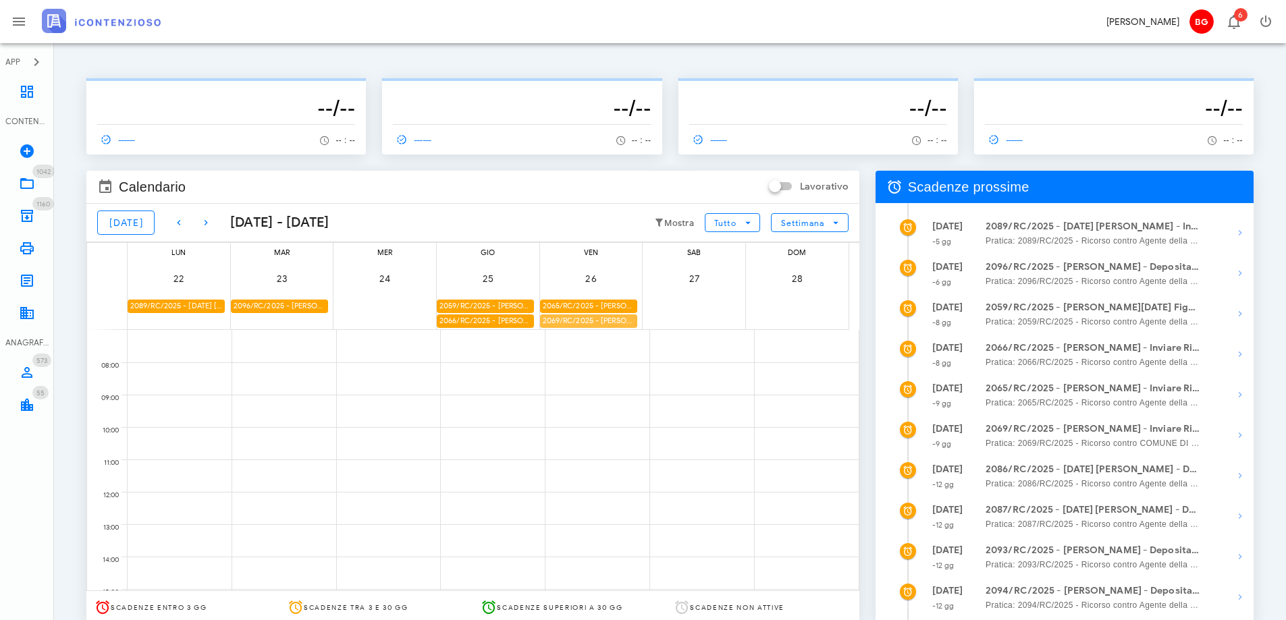
click at [601, 321] on div "2069/RC/2025 - [PERSON_NAME] - Inviare Ricorso" at bounding box center [588, 320] width 97 height 13
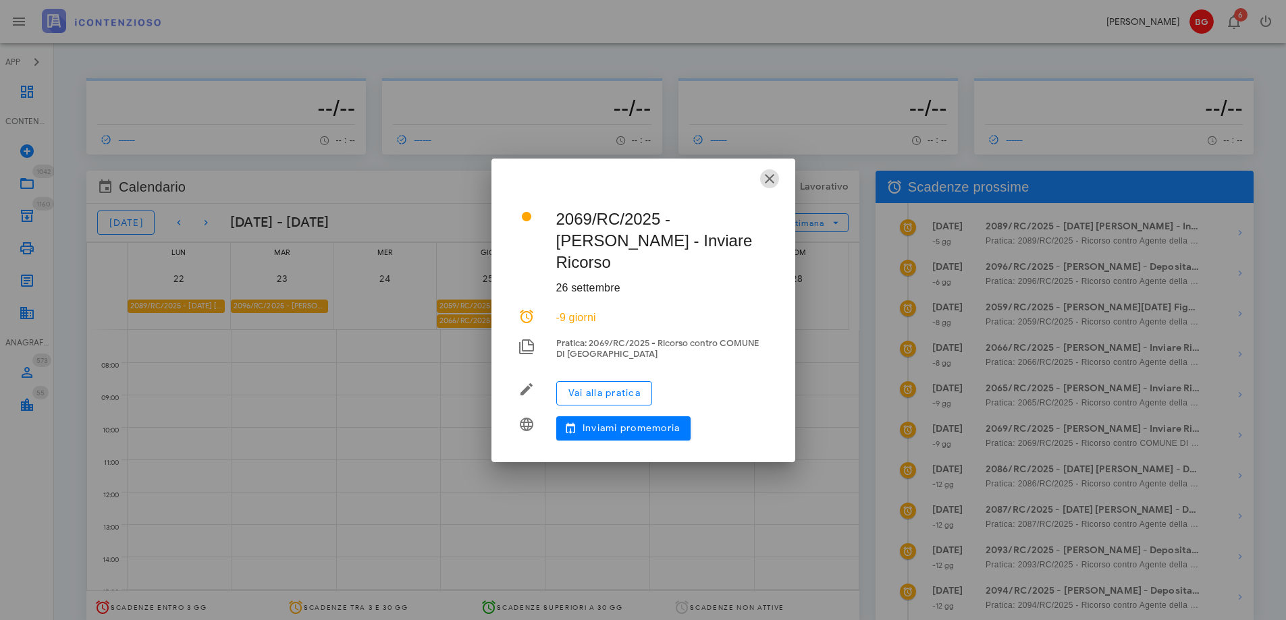
click at [770, 187] on icon "button" at bounding box center [769, 179] width 16 height 16
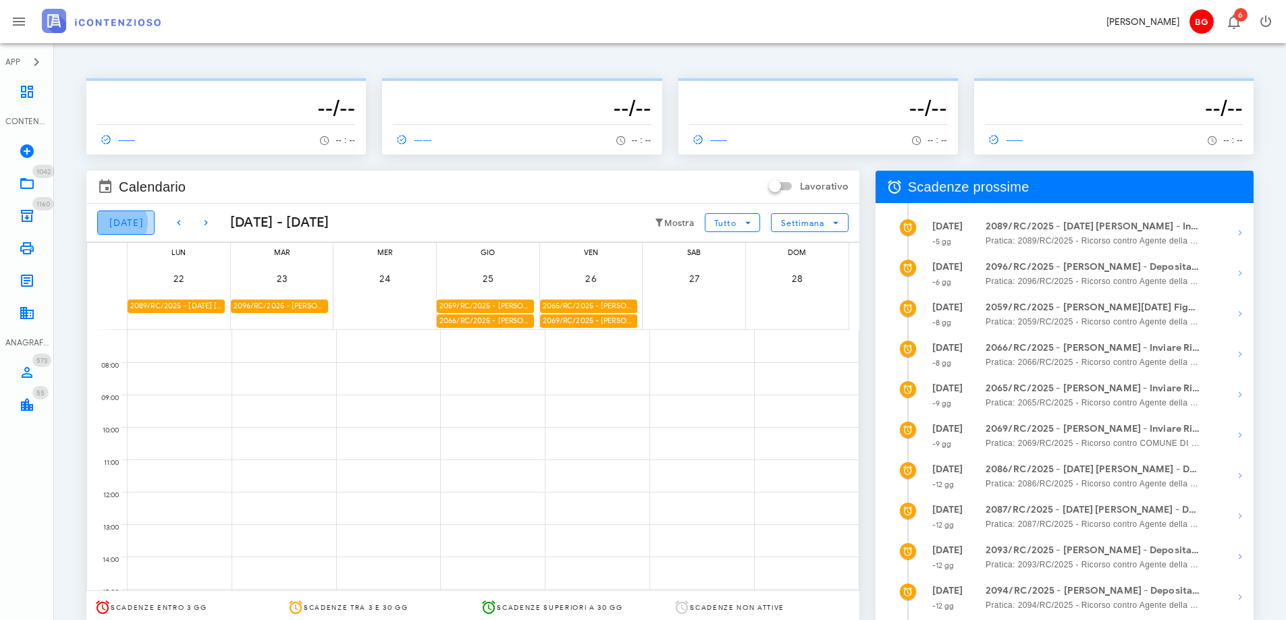
click at [107, 219] on button "[DATE]" at bounding box center [125, 223] width 57 height 24
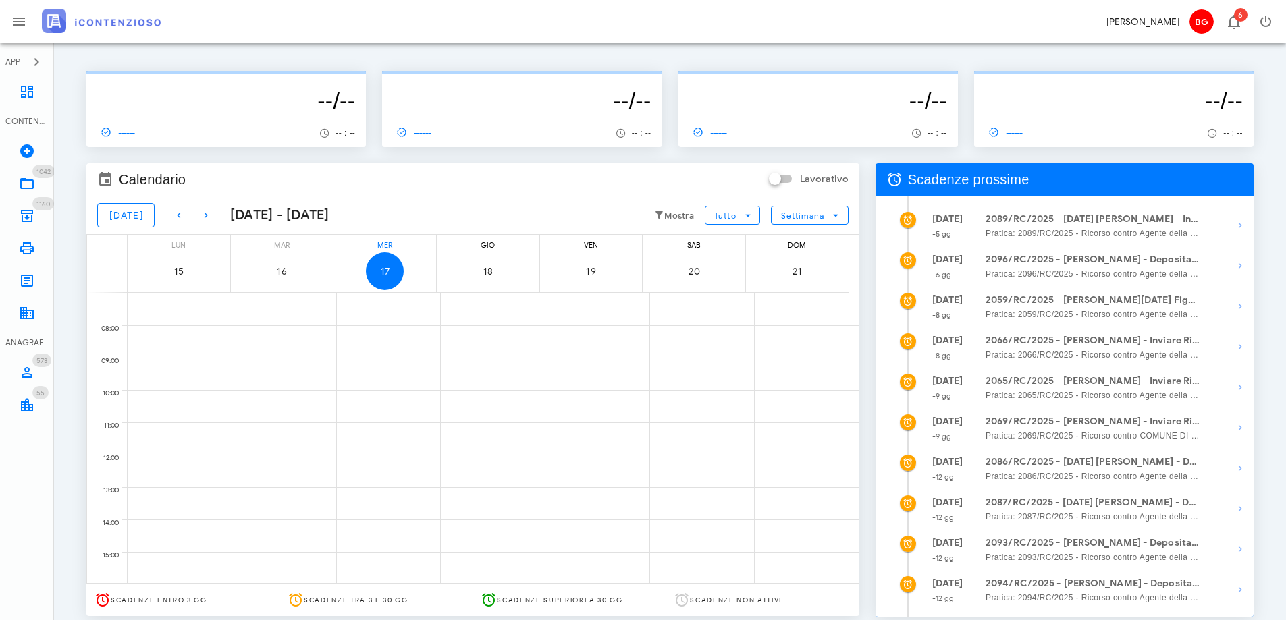
scroll to position [75, 0]
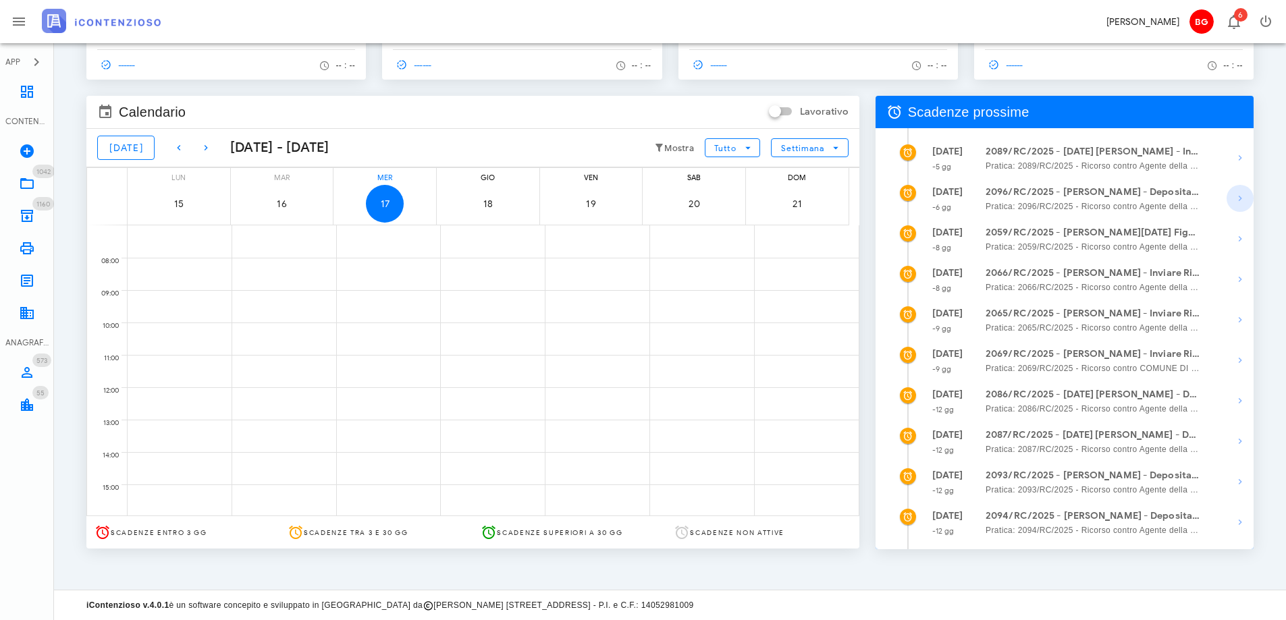
click at [1244, 199] on icon "button" at bounding box center [1240, 198] width 16 height 16
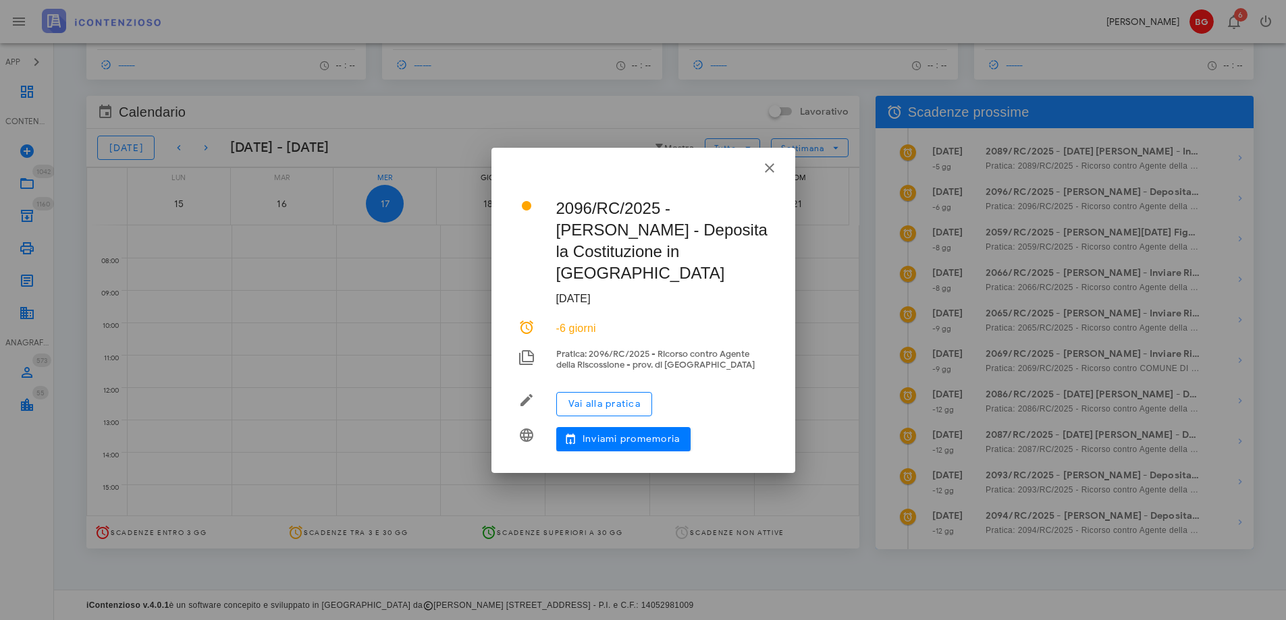
click at [523, 314] on div "2096/RC/2025 - Maria Monaco - Deposita la Costituzione in Giudizio 23 settembre…" at bounding box center [643, 323] width 271 height 278
click at [765, 176] on icon "button" at bounding box center [769, 168] width 16 height 16
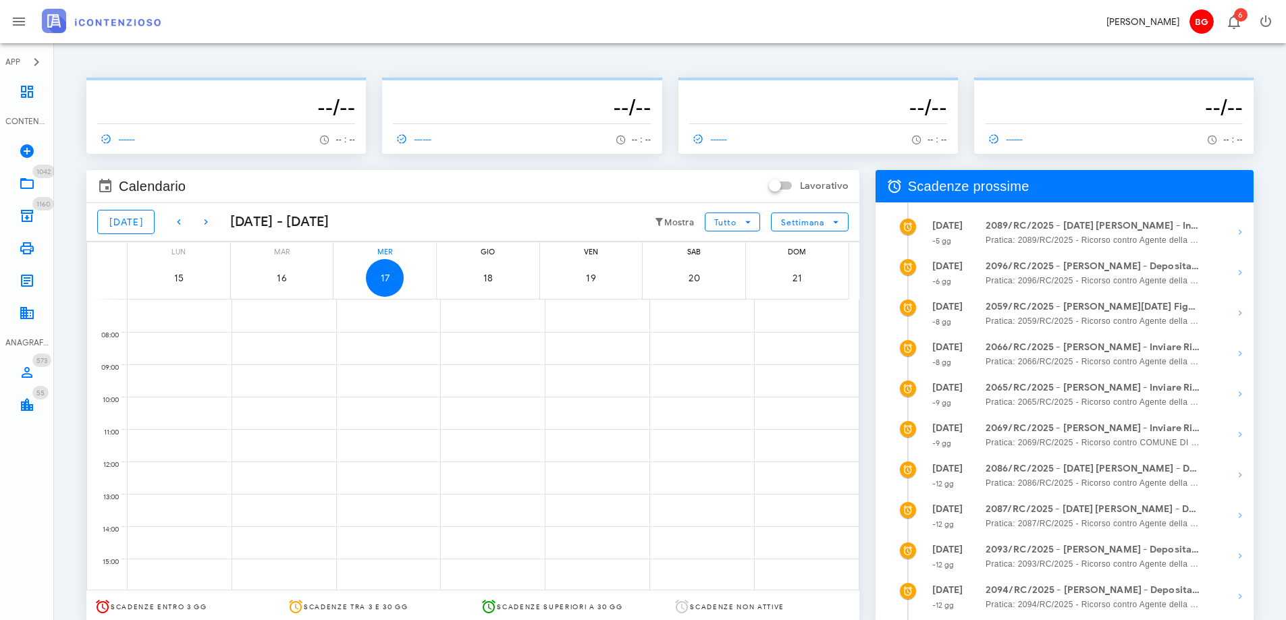
scroll to position [0, 0]
click at [788, 188] on input "Lavorativo" at bounding box center [782, 187] width 26 height 16
checkbox input "false"
click at [788, 186] on div at bounding box center [788, 186] width 19 height 19
click at [723, 224] on span "Tutto" at bounding box center [724, 223] width 22 height 10
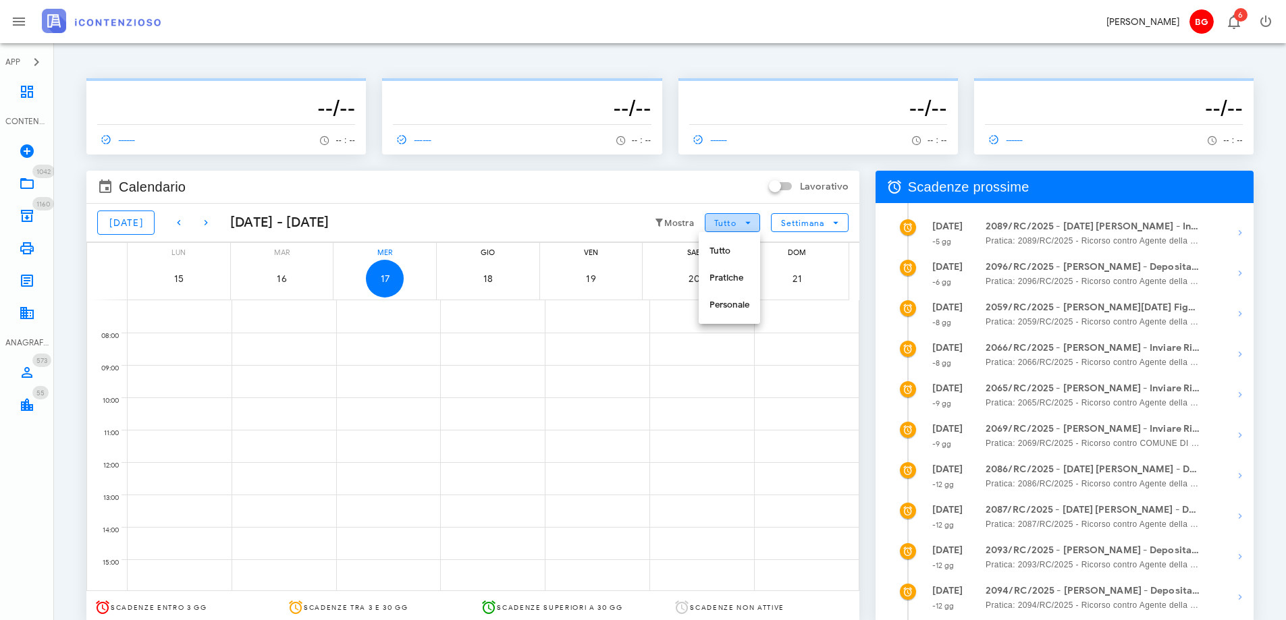
click at [723, 224] on span "Tutto" at bounding box center [724, 223] width 22 height 10
click at [30, 94] on icon at bounding box center [27, 92] width 16 height 16
